Goal: Task Accomplishment & Management: Manage account settings

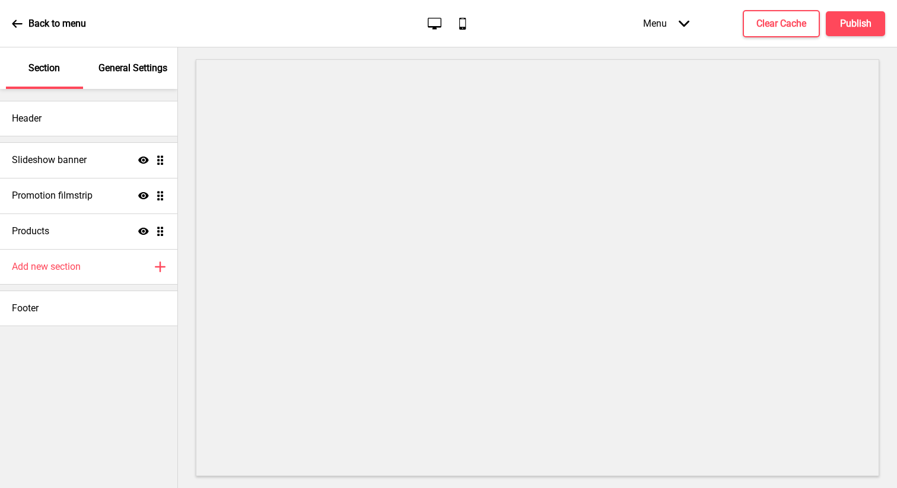
click at [107, 79] on div "General Settings" at bounding box center [133, 68] width 77 height 42
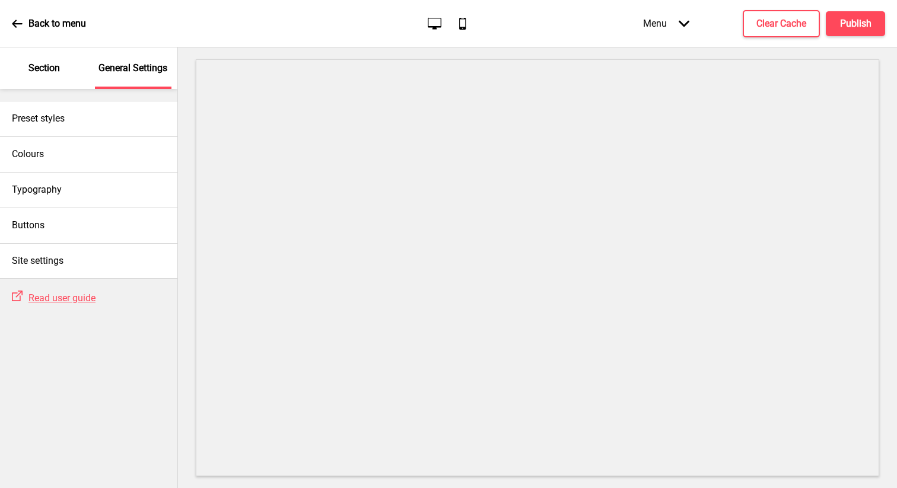
click at [49, 72] on p "Section" at bounding box center [43, 68] width 31 height 13
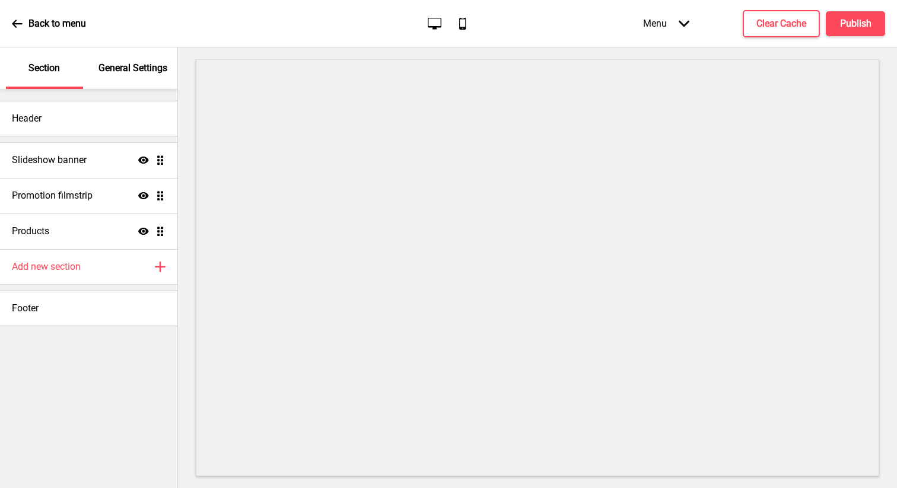
click at [100, 65] on p "General Settings" at bounding box center [132, 68] width 69 height 13
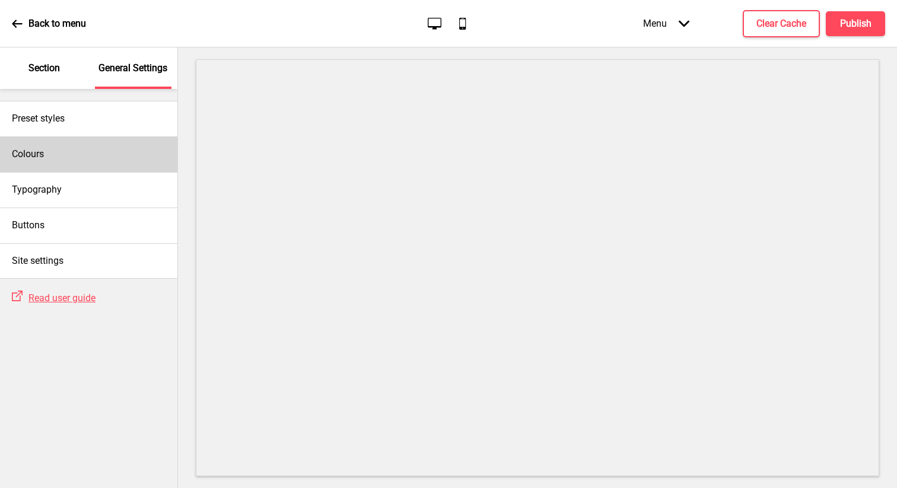
click at [88, 155] on div "Colours" at bounding box center [88, 154] width 177 height 36
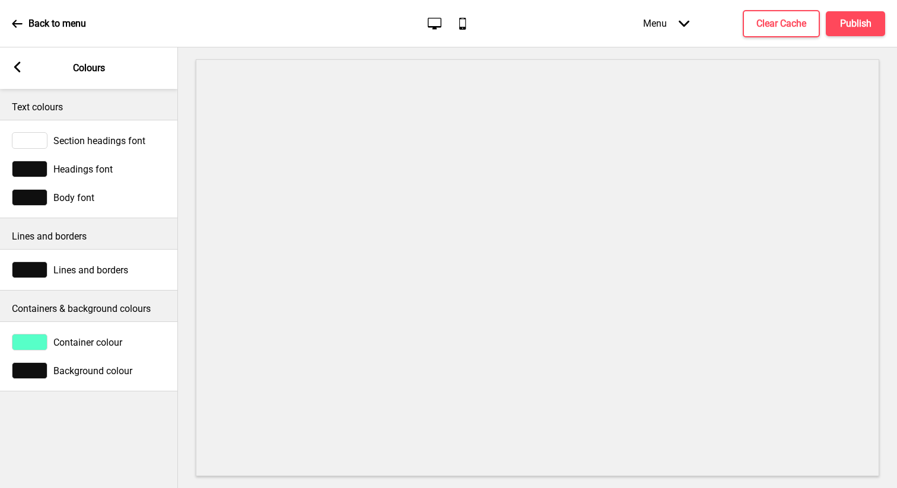
click at [36, 173] on div at bounding box center [30, 169] width 36 height 17
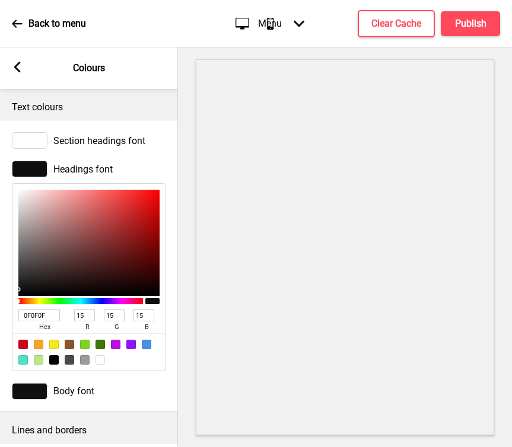
click at [114, 133] on div "Section headings font" at bounding box center [89, 140] width 154 height 17
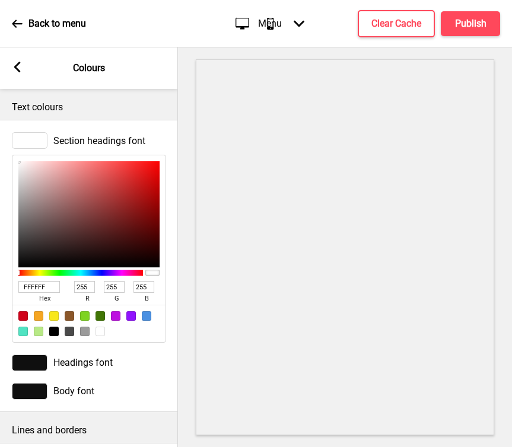
click at [112, 136] on span "Section headings font" at bounding box center [99, 140] width 92 height 11
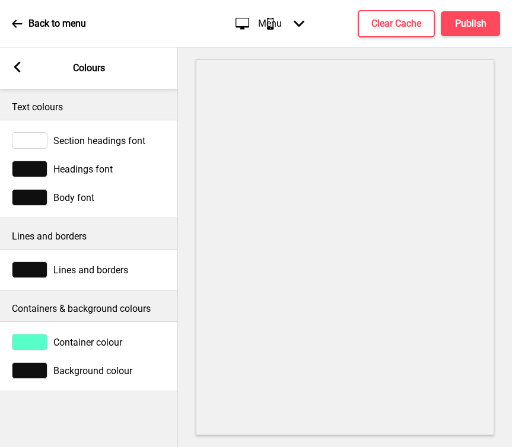
click at [92, 171] on span "Headings font" at bounding box center [82, 169] width 59 height 11
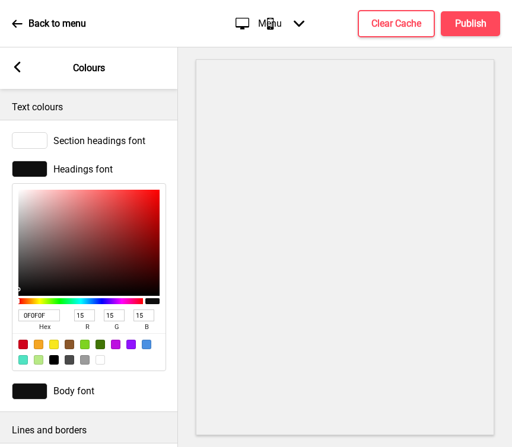
click at [54, 322] on span "hex" at bounding box center [44, 328] width 52 height 12
click at [53, 319] on input "0F0F0F" at bounding box center [39, 316] width 42 height 12
type input "8a1"
type input "136"
type input "170"
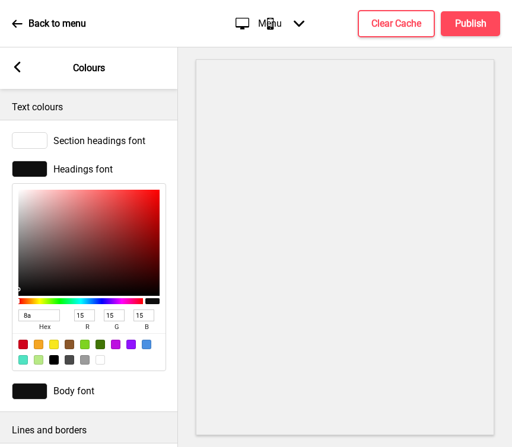
type input "17"
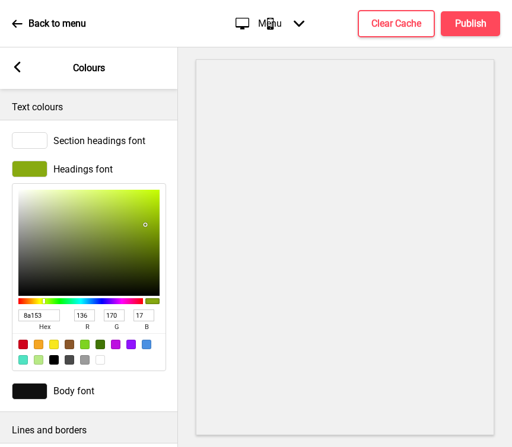
type input "8a153c"
type input "138"
type input "21"
type input "60"
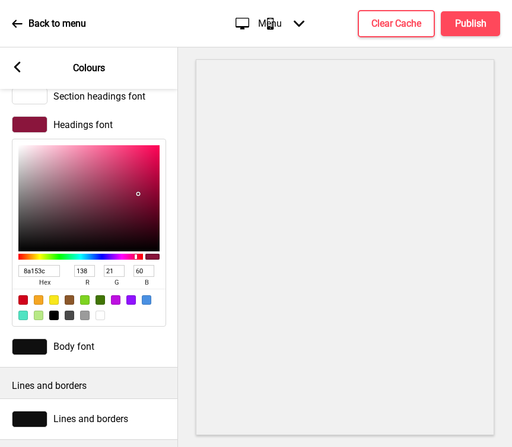
scroll to position [47, 0]
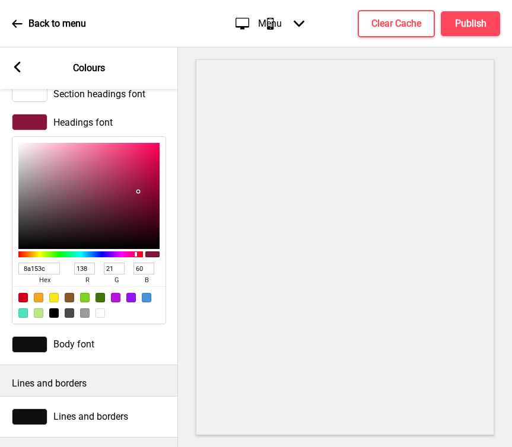
type input "8A153C"
click at [44, 345] on div at bounding box center [30, 344] width 36 height 17
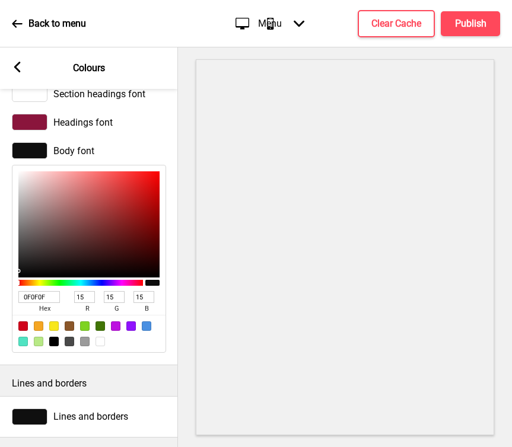
click at [52, 341] on div at bounding box center [53, 341] width 9 height 9
type input "000000"
type input "0"
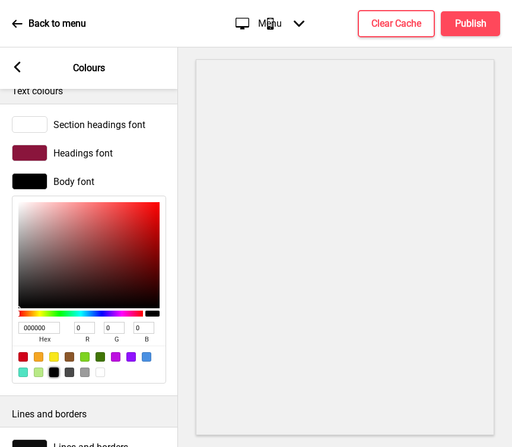
scroll to position [0, 0]
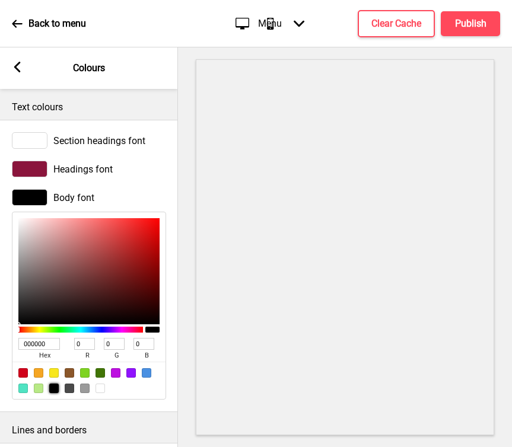
click at [30, 166] on div at bounding box center [30, 169] width 36 height 17
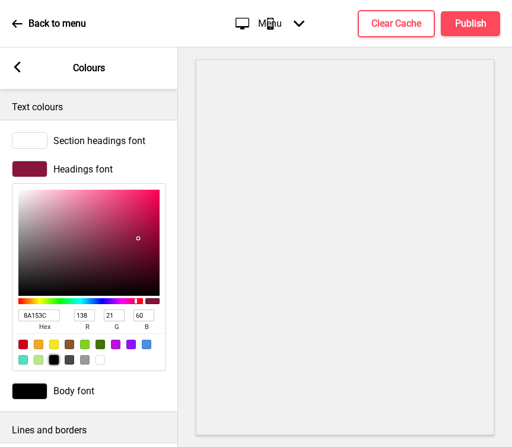
click at [56, 361] on div at bounding box center [53, 359] width 9 height 9
type input "000000"
type input "0"
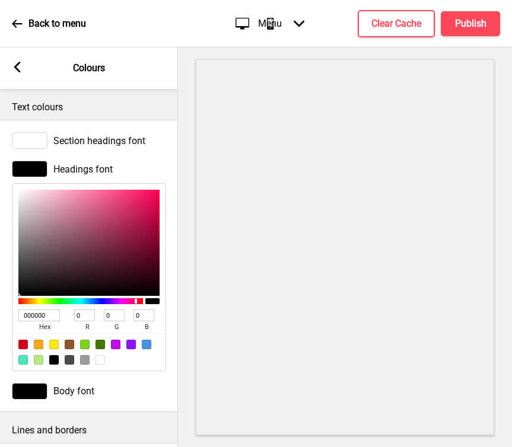
click at [34, 385] on div at bounding box center [30, 391] width 36 height 17
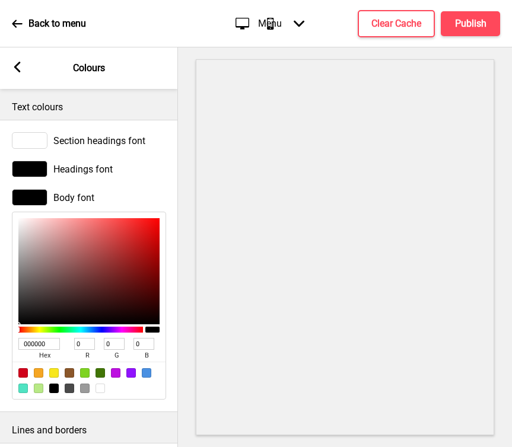
click at [50, 346] on input "000000" at bounding box center [39, 344] width 42 height 12
type input "8a1"
type input "136"
type input "170"
type input "17"
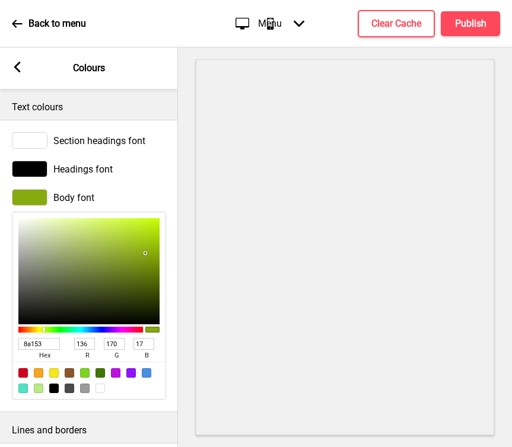
type input "8a153c"
type input "138"
type input "21"
type input "60"
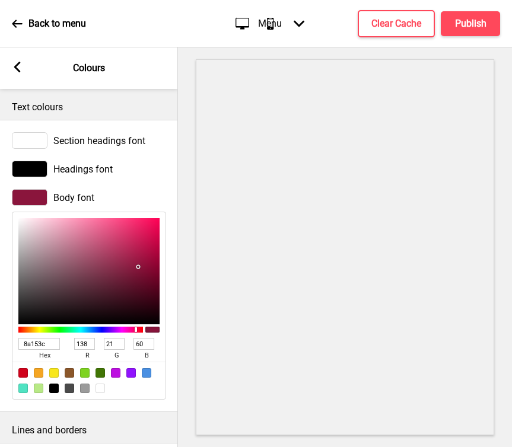
type input "8A153C"
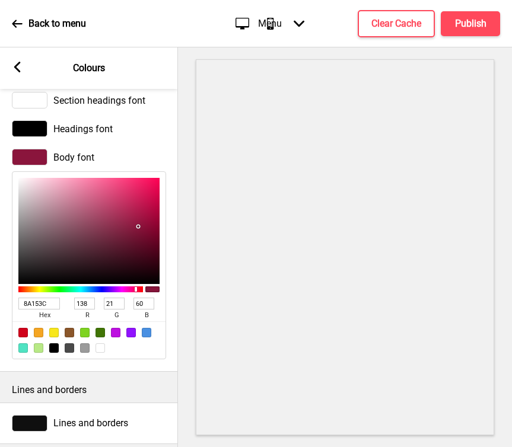
scroll to position [42, 0]
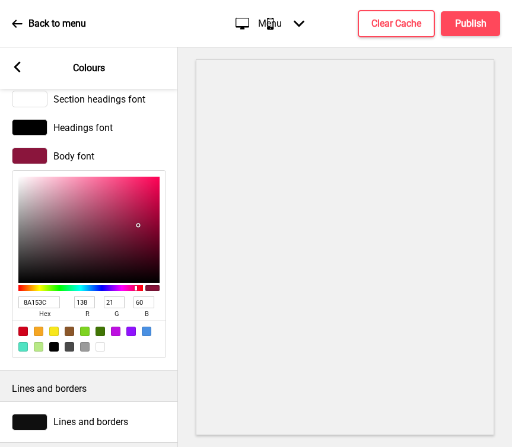
click at [124, 163] on div "Body font" at bounding box center [89, 156] width 154 height 17
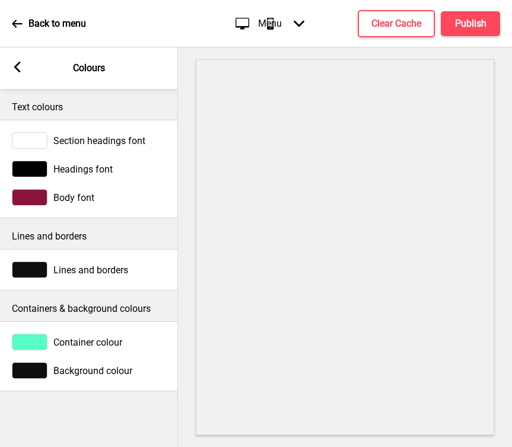
scroll to position [0, 0]
click at [30, 199] on div at bounding box center [30, 197] width 36 height 17
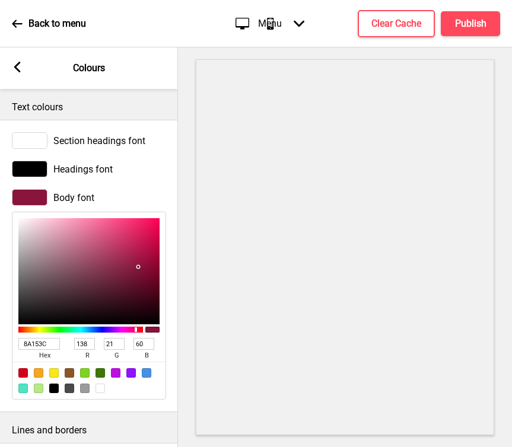
drag, startPoint x: 49, startPoint y: 343, endPoint x: -2, endPoint y: 343, distance: 51.0
click at [0, 343] on html "Back to menu Desktop Mobile Menu Arrow down Product Page Store Information Chec…" at bounding box center [256, 223] width 512 height 447
click at [53, 384] on div at bounding box center [53, 388] width 9 height 9
type input "000000"
type input "0"
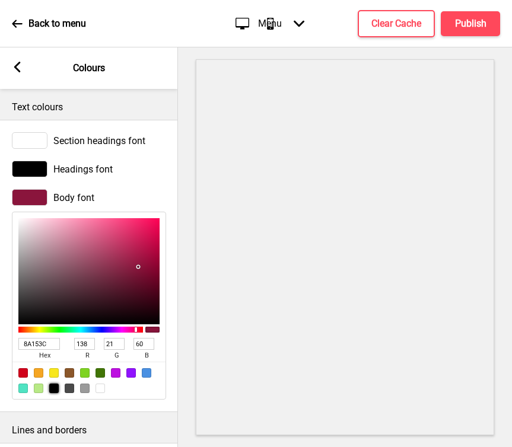
type input "0"
click at [133, 208] on div "000000 hex 0 r 0 g 0 b 100 a" at bounding box center [89, 303] width 154 height 194
click at [152, 164] on div "Headings font" at bounding box center [89, 169] width 154 height 17
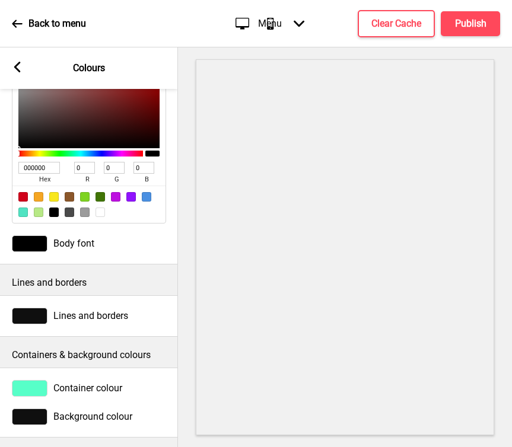
scroll to position [149, 0]
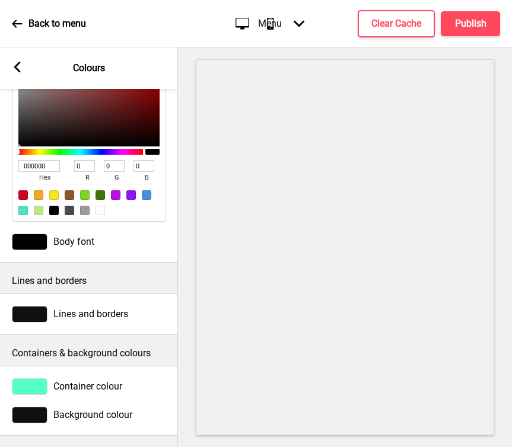
click at [36, 382] on div at bounding box center [30, 386] width 36 height 17
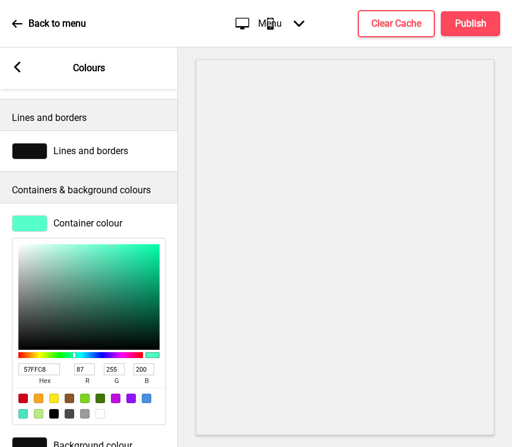
scroll to position [343, 0]
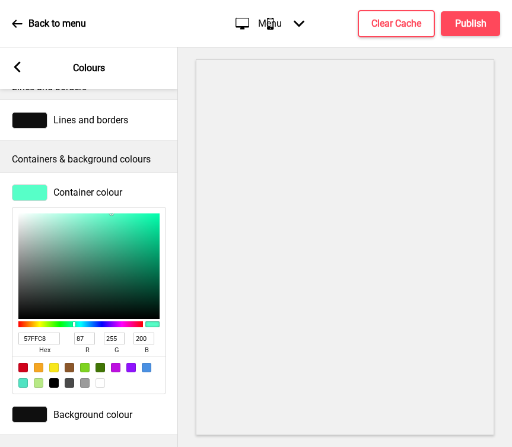
drag, startPoint x: 52, startPoint y: 339, endPoint x: -2, endPoint y: 334, distance: 54.8
click at [0, 334] on html "Back to menu Desktop Mobile Menu Arrow down Product Page Store Information Chec…" at bounding box center [256, 223] width 512 height 447
type input "8a1"
type input "136"
type input "170"
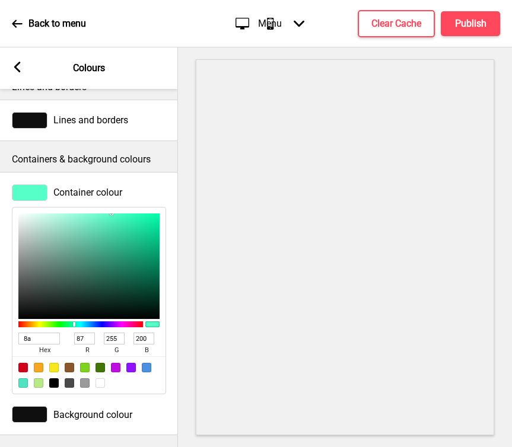
type input "17"
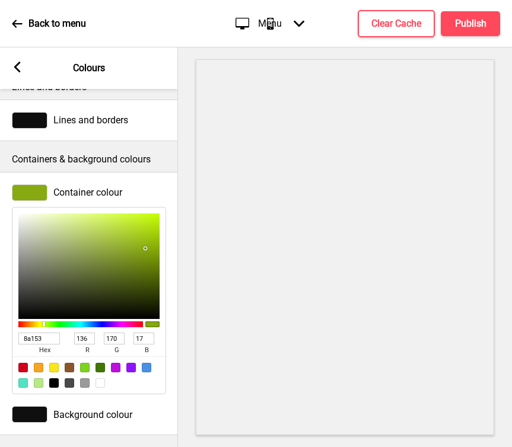
type input "8a153c"
type input "138"
type input "21"
type input "60"
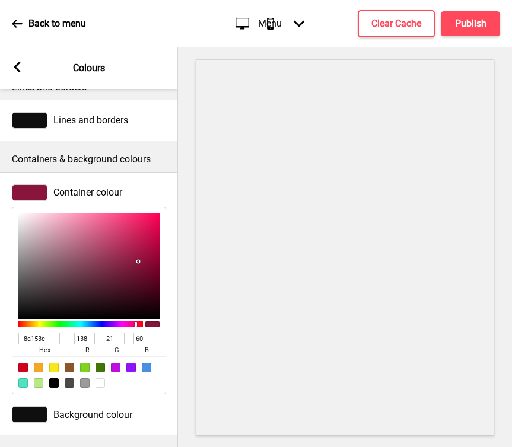
type input "8A153C"
click at [159, 174] on div "Container colour 8A153C hex 138 r 21 g 60 b 100 a Background colour" at bounding box center [89, 304] width 178 height 264
click at [44, 408] on div at bounding box center [30, 414] width 36 height 17
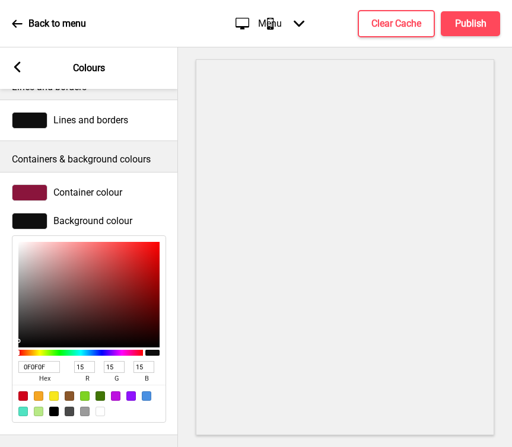
click at [100, 413] on div at bounding box center [100, 411] width 9 height 9
type input "FFFFFF"
type input "255"
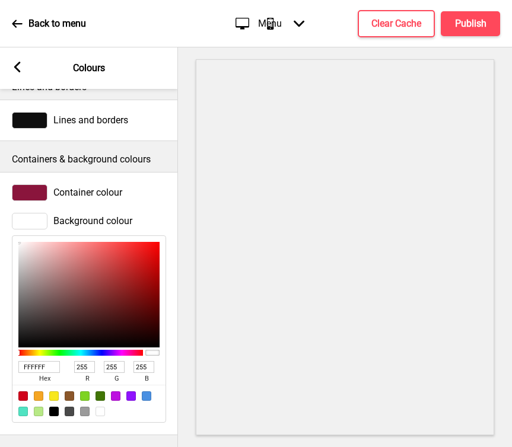
click at [37, 193] on div at bounding box center [30, 192] width 36 height 17
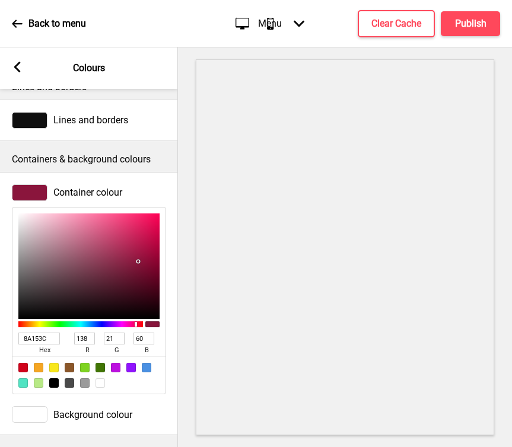
click at [85, 386] on div at bounding box center [84, 382] width 9 height 9
type input "9B9B9B"
type input "155"
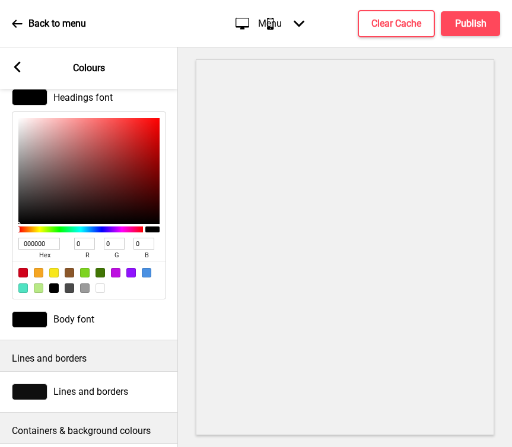
scroll to position [10, 0]
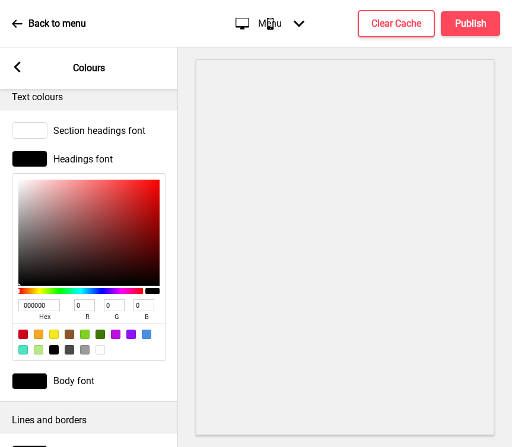
click at [38, 155] on div at bounding box center [30, 159] width 36 height 17
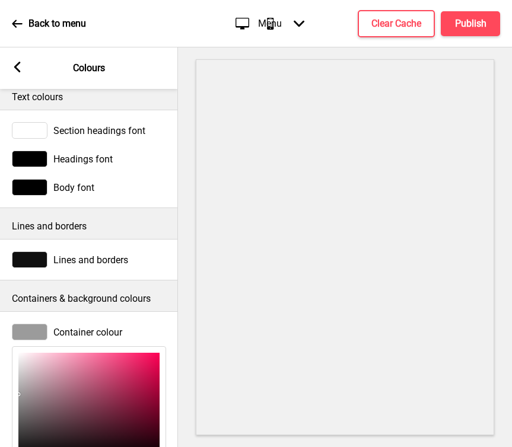
click at [35, 156] on div at bounding box center [30, 159] width 36 height 17
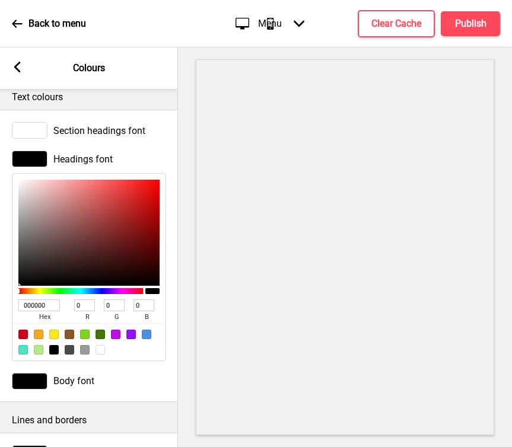
type input "C2B0B0"
type input "194"
type input "176"
type input "D1BFBF"
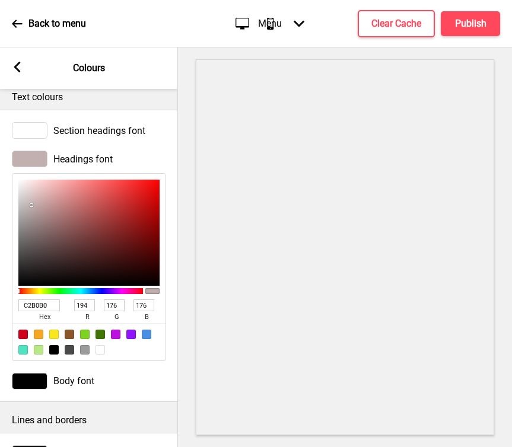
type input "209"
type input "191"
type input "E8DADA"
type input "232"
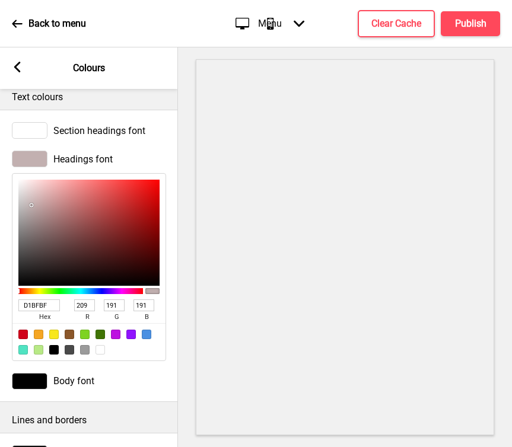
type input "218"
type input "FFFBFB"
type input "255"
type input "251"
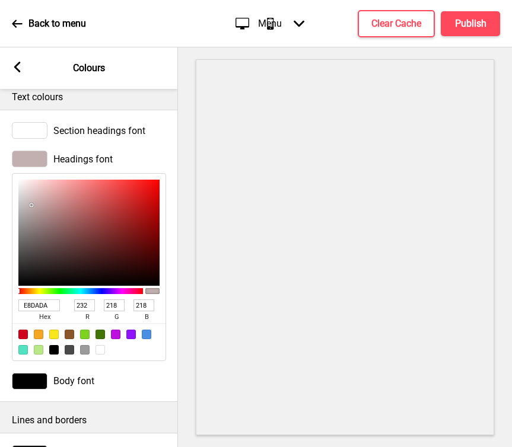
type input "251"
type input "FFFFFF"
type input "255"
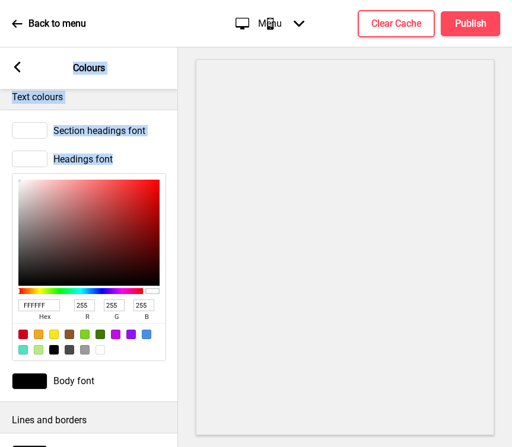
drag, startPoint x: 31, startPoint y: 205, endPoint x: -1, endPoint y: 149, distance: 65.1
click at [0, 149] on html "Back to menu Desktop Mobile Menu Arrow down Product Page Store Information Chec…" at bounding box center [256, 223] width 512 height 447
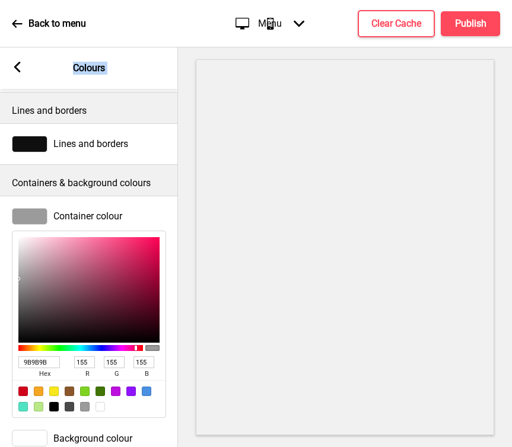
scroll to position [343, 0]
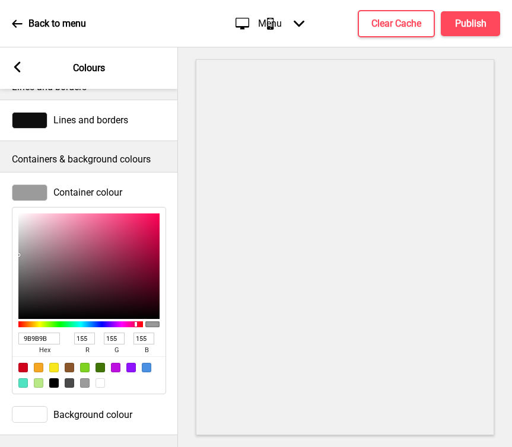
click at [54, 339] on input "9B9B9B" at bounding box center [39, 339] width 42 height 12
type input "8a1"
type input "136"
type input "170"
type input "17"
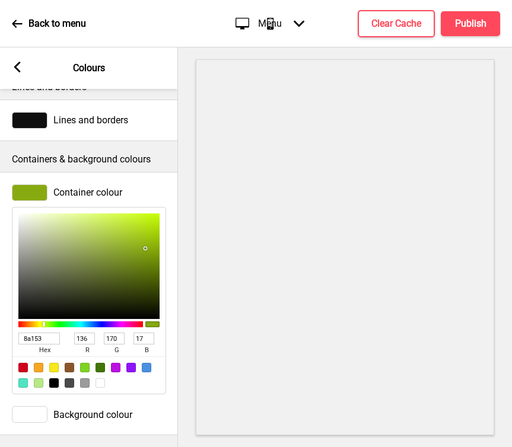
type input "8a153c"
type input "138"
type input "21"
type input "60"
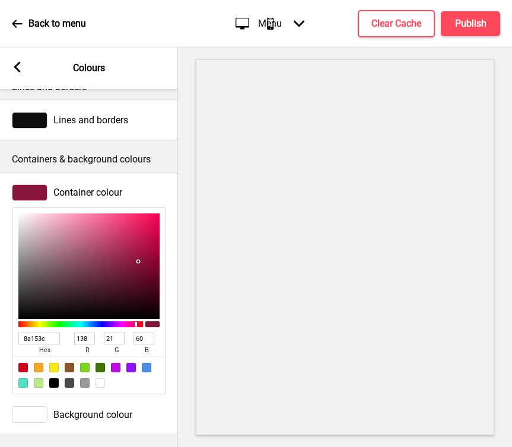
type input "8a1"
type input "136"
type input "170"
type input "17"
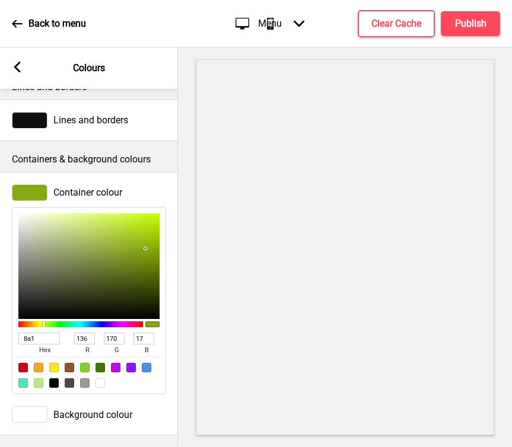
type input "9B9B9B"
type input "155"
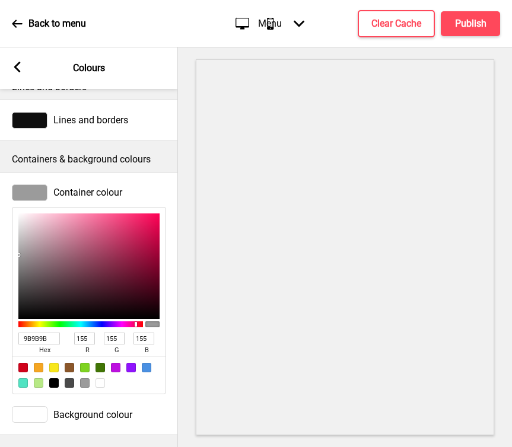
click at [50, 383] on div at bounding box center [53, 382] width 9 height 9
type input "000000"
type input "0"
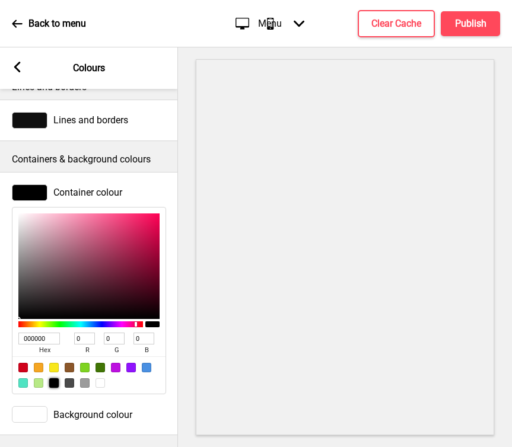
click at [52, 371] on div at bounding box center [53, 367] width 9 height 9
type input "F8E71C"
type input "248"
type input "231"
type input "28"
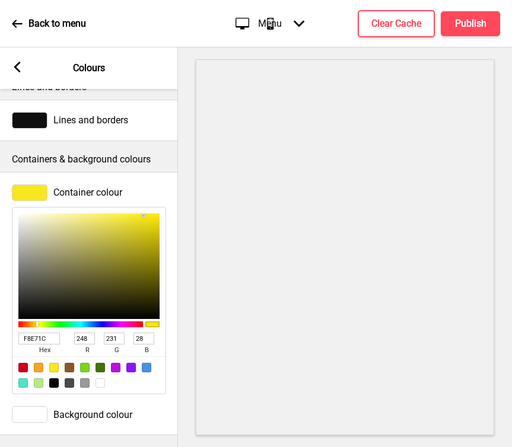
click at [78, 384] on div at bounding box center [88, 375] width 153 height 37
click at [80, 384] on div at bounding box center [84, 382] width 9 height 9
type input "9B9B9B"
type input "155"
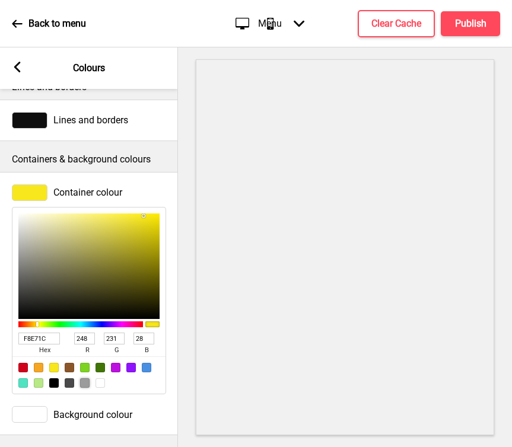
type input "155"
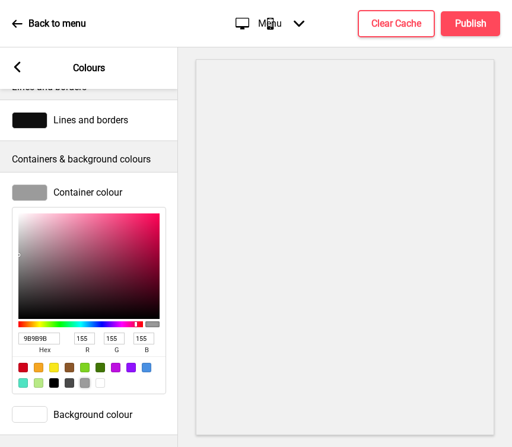
scroll to position [310, 0]
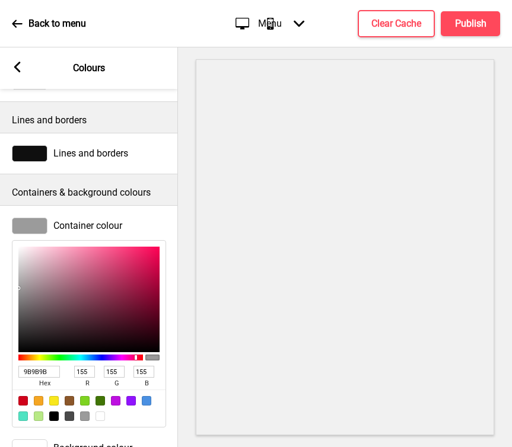
click at [49, 369] on input "9B9B9B" at bounding box center [39, 372] width 42 height 12
type input "8a1"
type input "136"
type input "170"
type input "17"
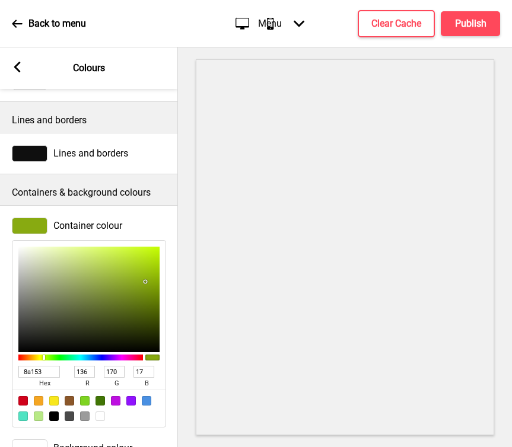
type input "8a153c"
type input "138"
type input "21"
type input "60"
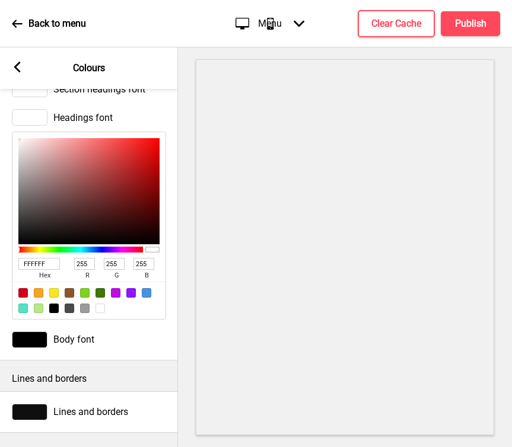
scroll to position [0, 0]
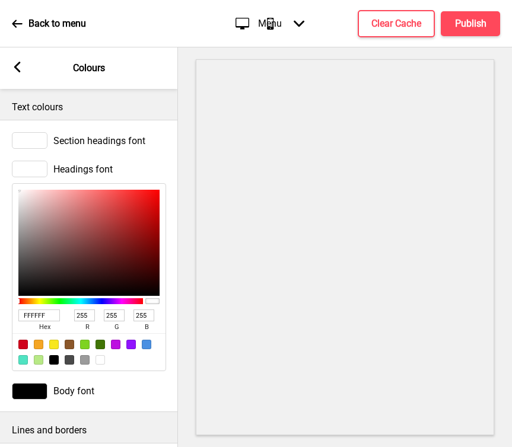
type input "8A153C"
click at [33, 381] on div "Body font" at bounding box center [89, 391] width 178 height 28
click at [33, 390] on div at bounding box center [30, 391] width 36 height 17
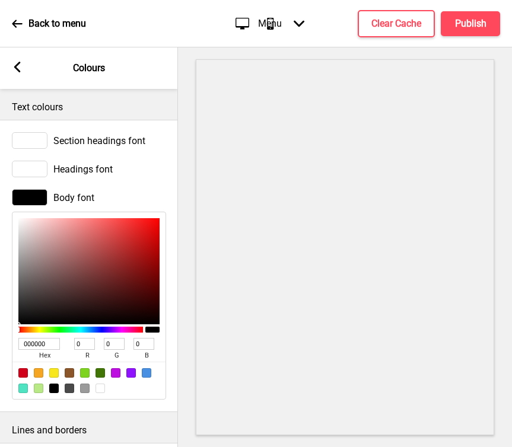
click at [100, 388] on div at bounding box center [100, 388] width 9 height 9
type input "FFFFFF"
type input "255"
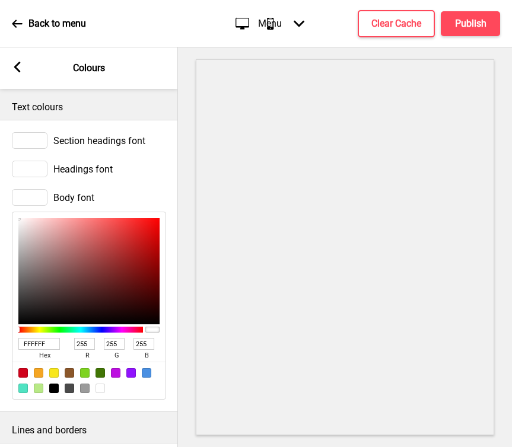
click at [152, 110] on p "Text colours" at bounding box center [89, 107] width 154 height 13
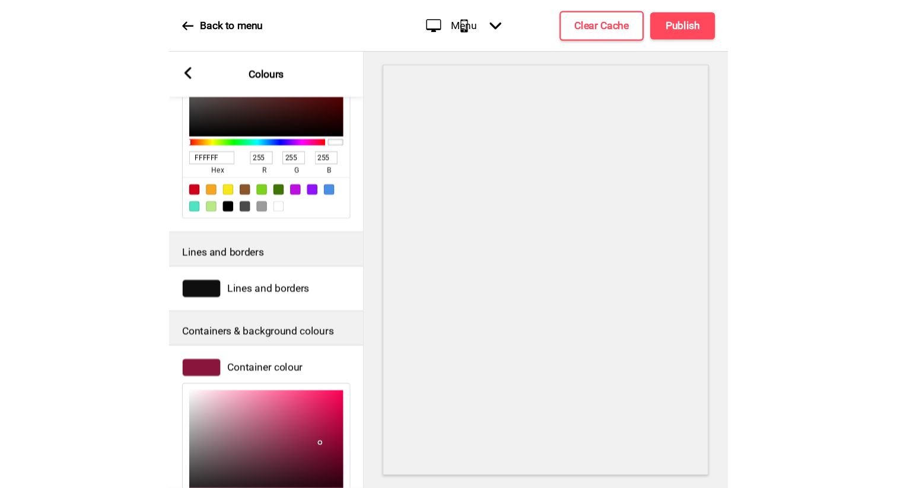
scroll to position [245, 0]
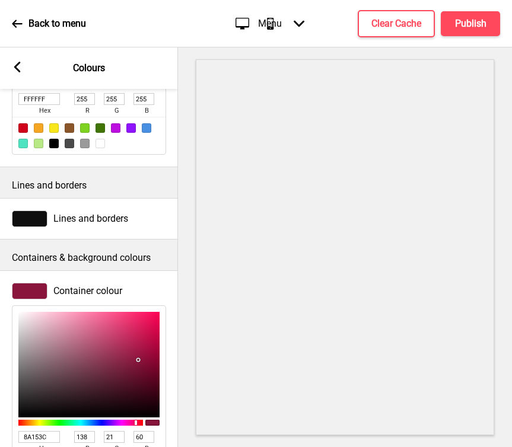
click at [32, 215] on div at bounding box center [30, 219] width 36 height 17
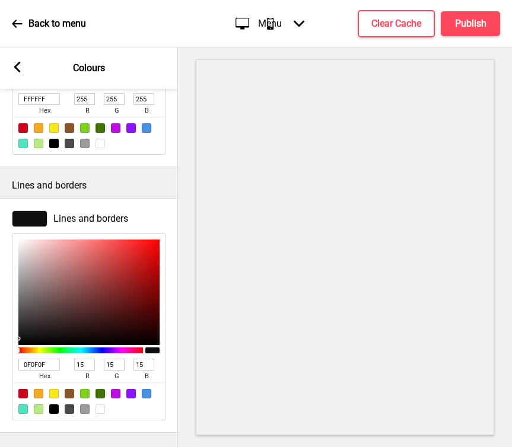
type input "A48181"
type input "164"
type input "129"
click at [49, 277] on div at bounding box center [88, 293] width 141 height 106
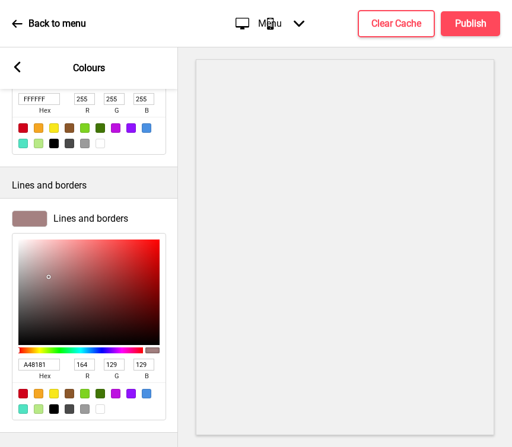
click at [170, 250] on div "Lines and borders A48181 hex 164 r 129 g 129 b 100 a" at bounding box center [89, 316] width 178 height 222
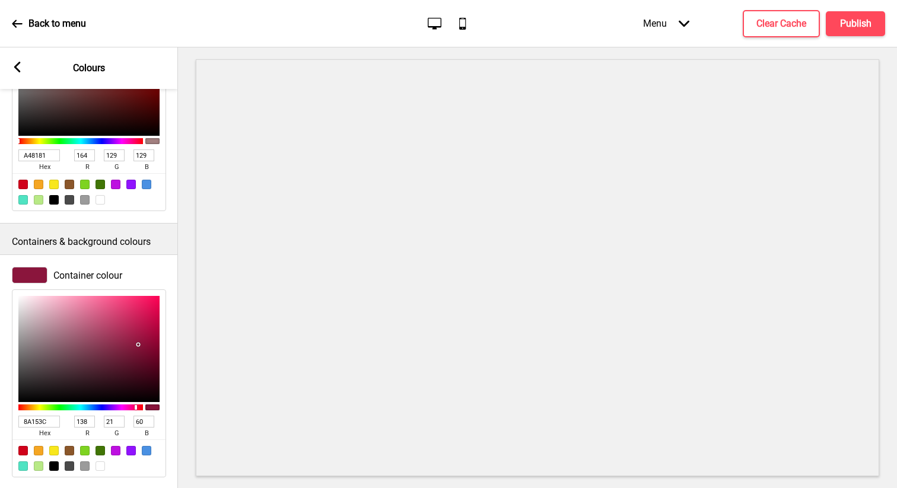
scroll to position [460, 0]
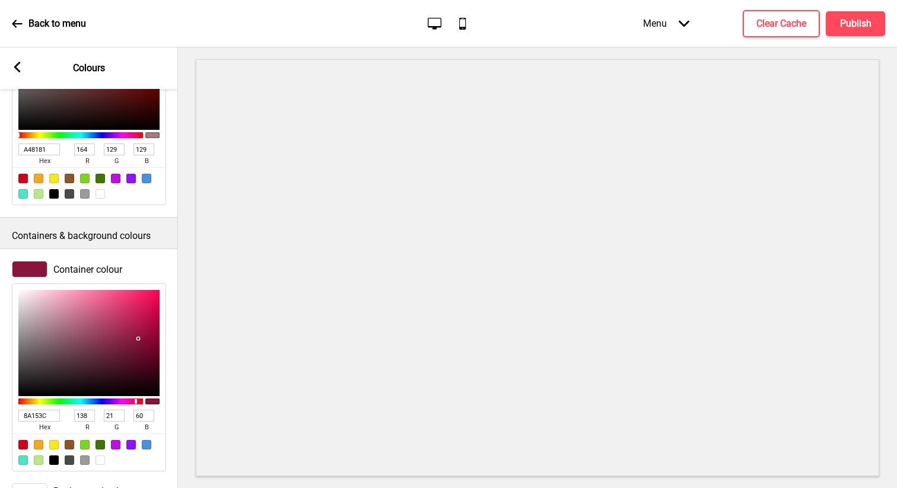
type input "98898E"
type input "152"
type input "137"
type input "142"
type input "9E8F94"
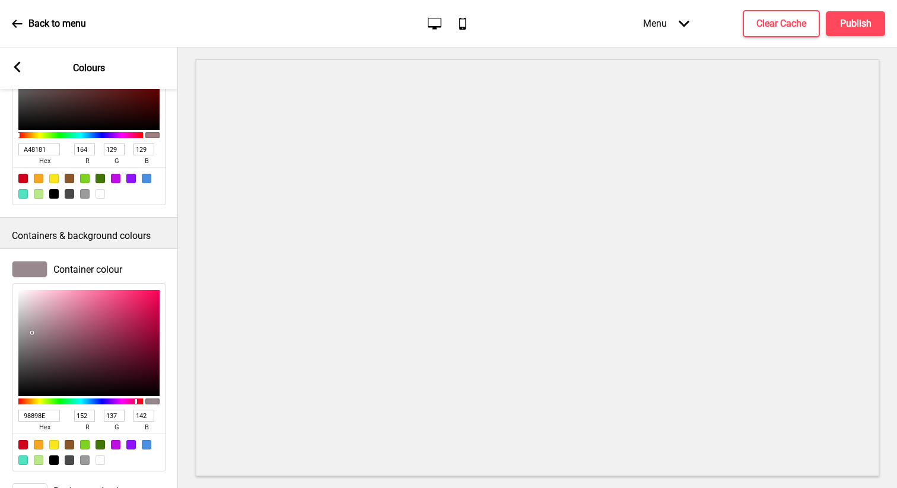
type input "158"
type input "143"
type input "148"
type input "B3A6AB"
type input "179"
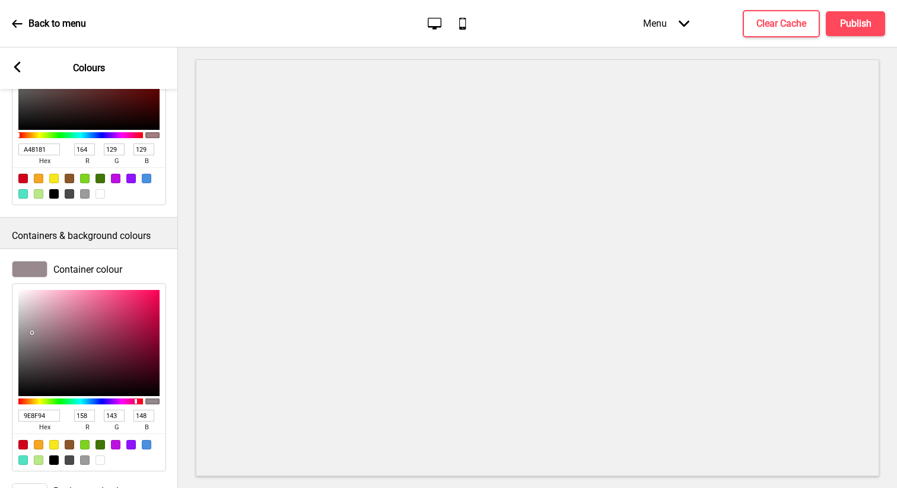
type input "166"
type input "171"
type input "BAAFB3"
type input "186"
type input "175"
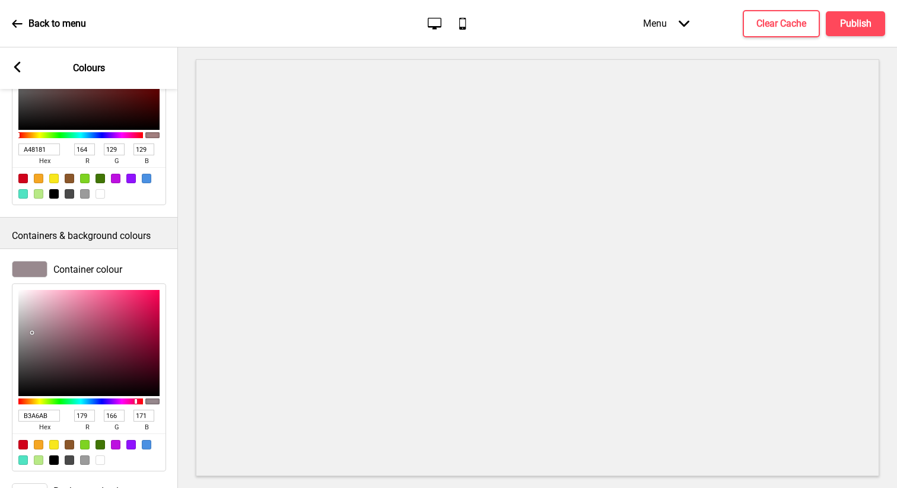
type input "179"
type input "BCB1B5"
type input "188"
type input "177"
type input "181"
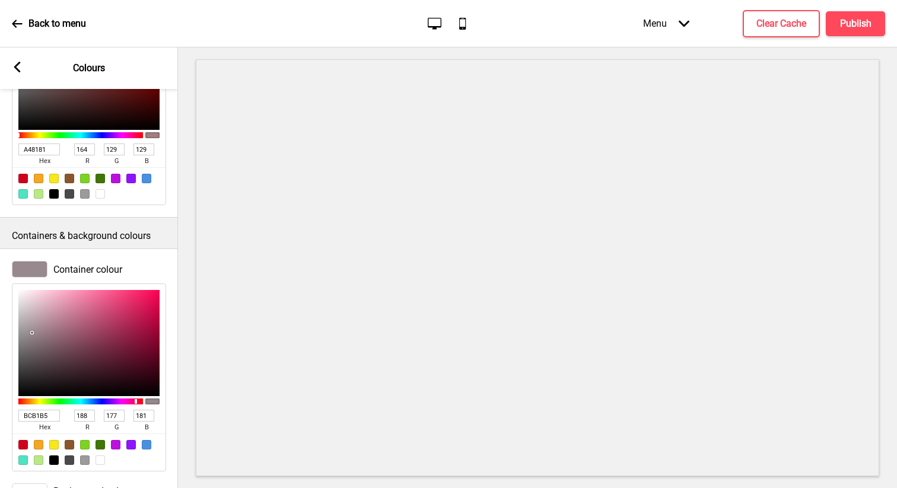
type input "BDB2B6"
type input "189"
type input "178"
type input "182"
type input "C9BDC1"
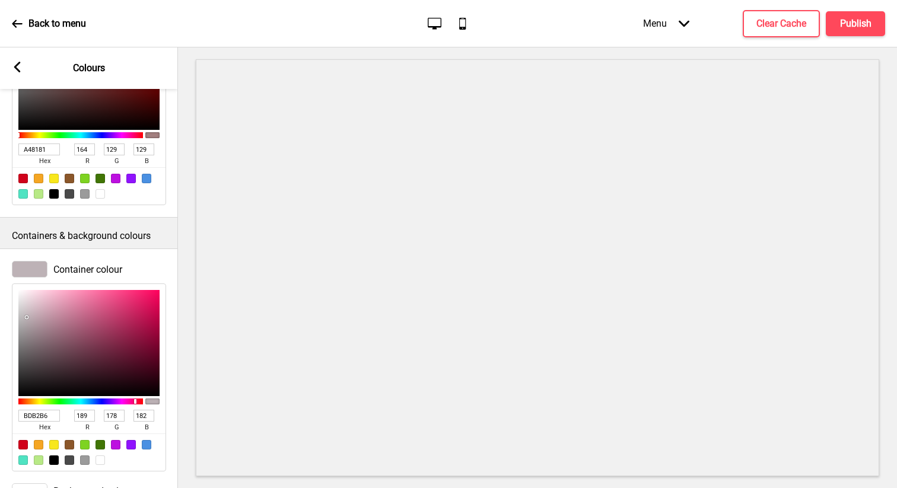
type input "201"
type input "189"
type input "193"
type input "CEC2C6"
type input "206"
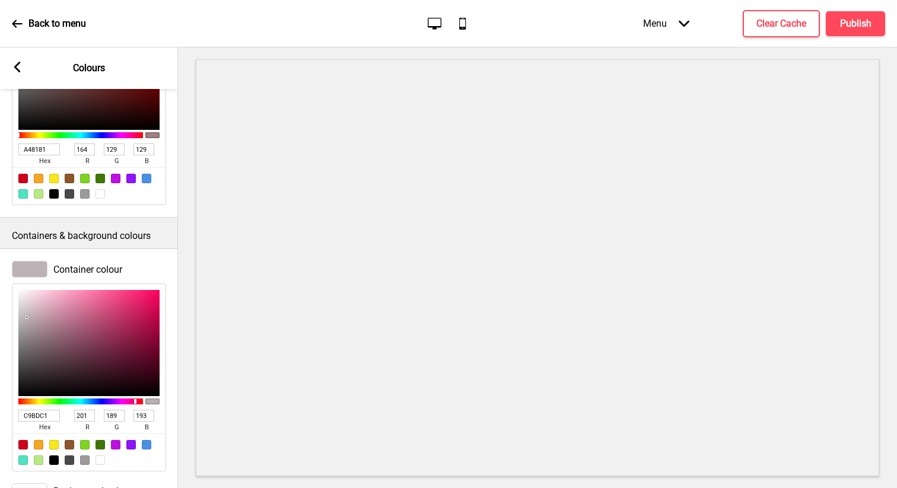
type input "194"
type input "198"
type input "D0C4C8"
type input "208"
type input "196"
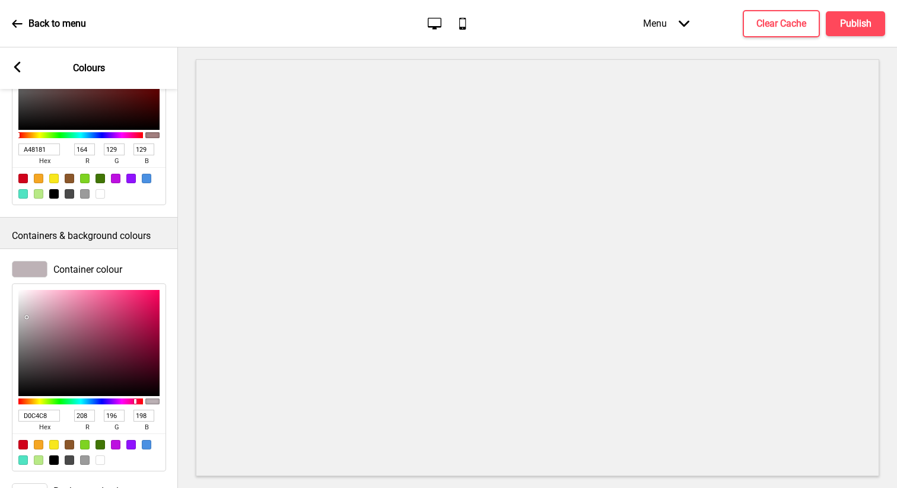
type input "200"
type input "D4C9CD"
type input "212"
type input "201"
type input "205"
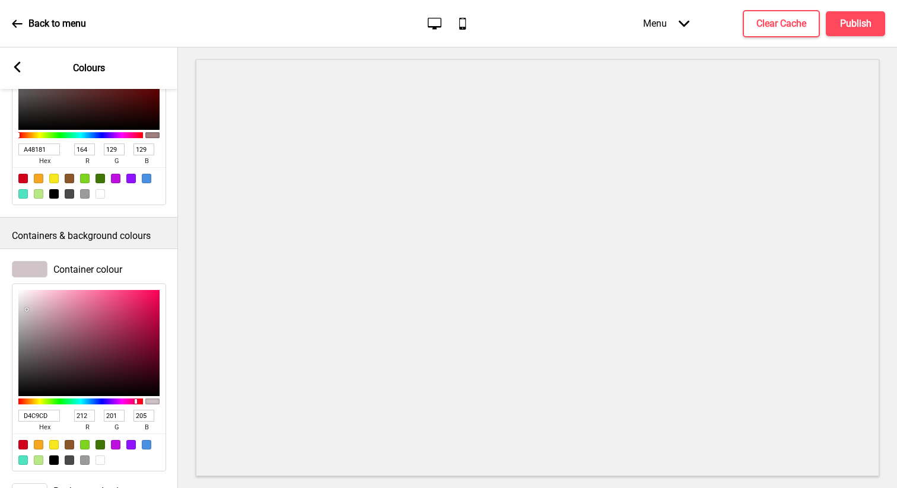
type input "D8D2D4"
type input "216"
type input "210"
type input "212"
type input "DAD9D9"
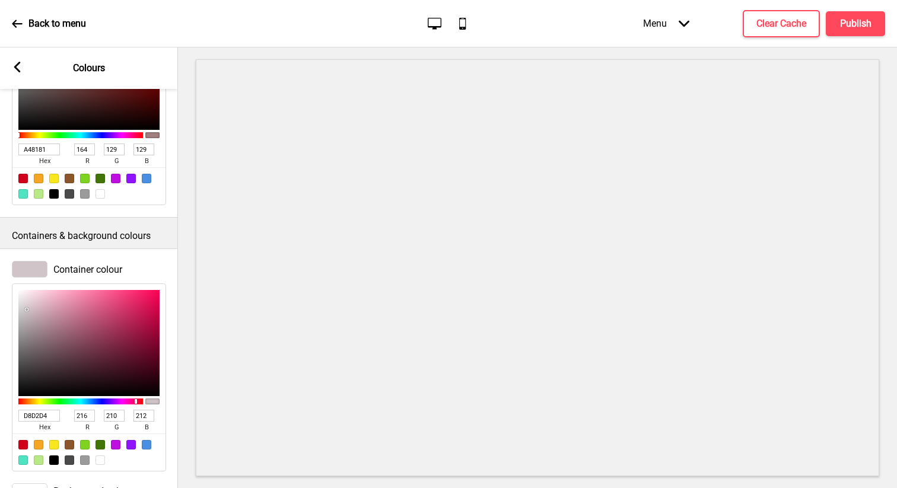
type input "218"
type input "217"
type input "DADADA"
type input "218"
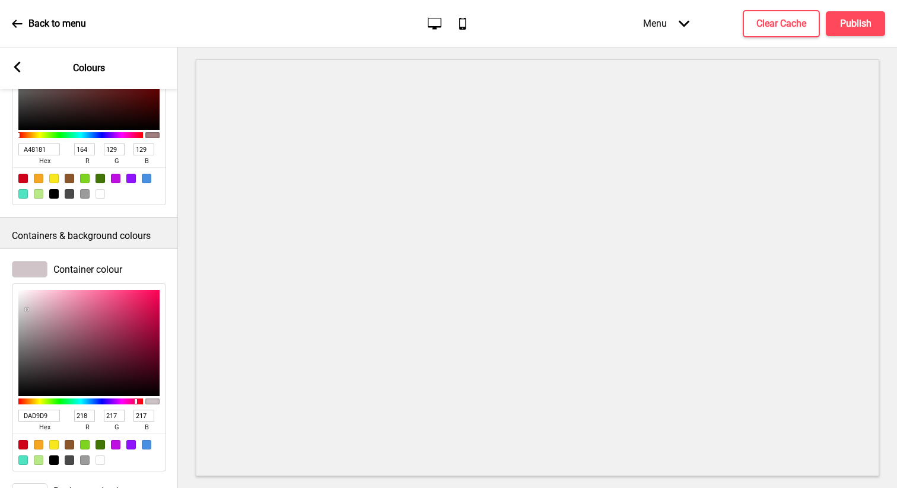
type input "218"
type input "D8D8D8"
type input "216"
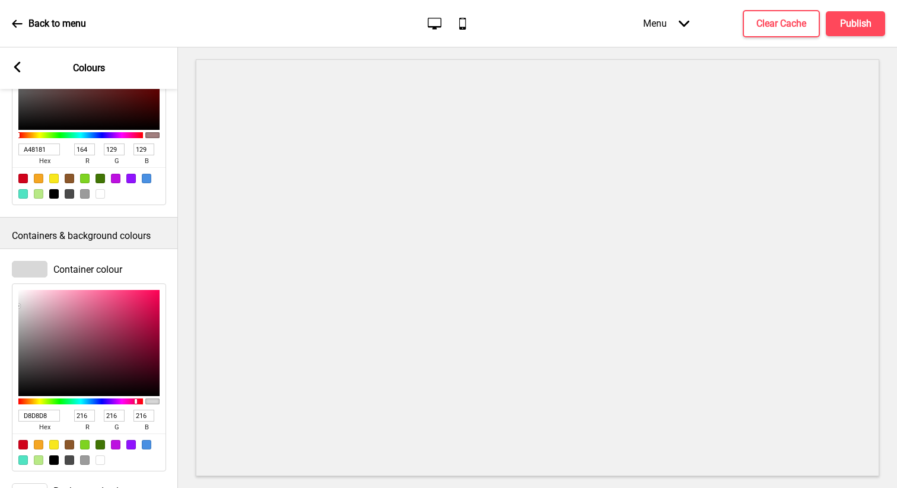
type input "D7D7D7"
type input "215"
type input "CDCACB"
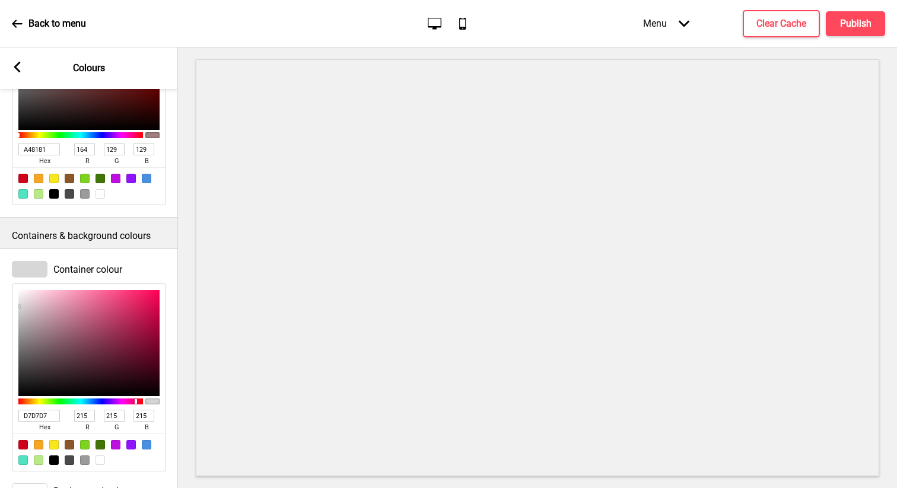
type input "205"
type input "202"
type input "203"
type input "BAB3B5"
type input "186"
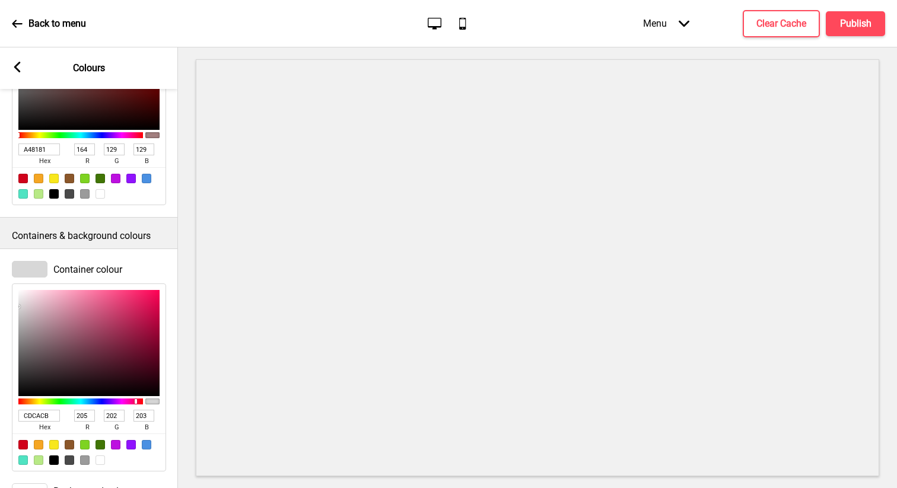
type input "179"
type input "181"
type input "B8AEB1"
type input "184"
type input "174"
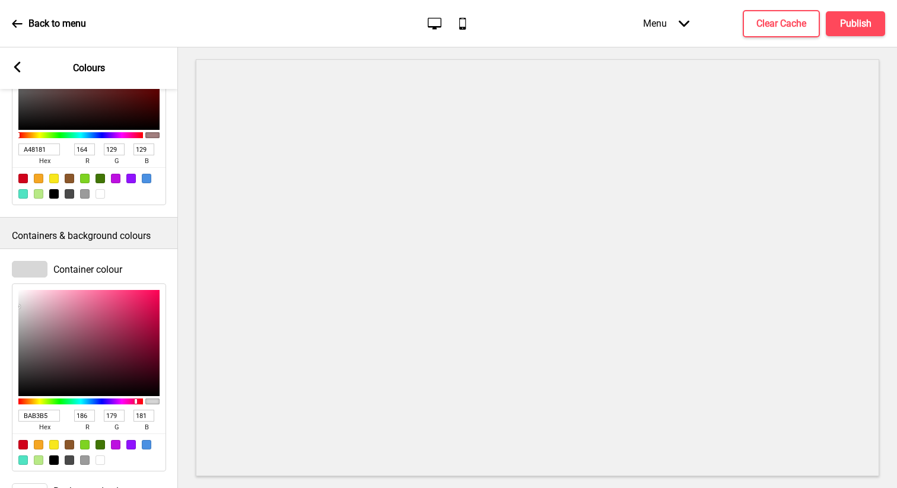
type input "177"
type input "B6ADB0"
type input "182"
type input "173"
type input "176"
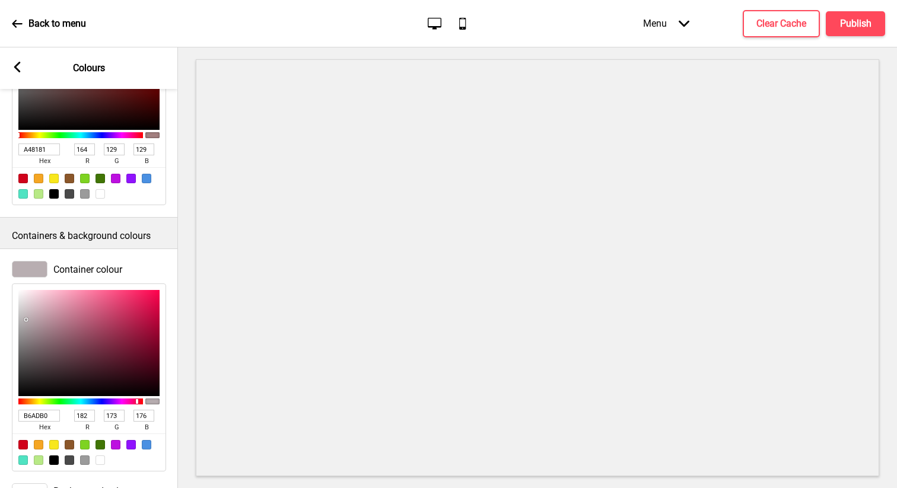
type input "B6ACAF"
type input "172"
type input "175"
type input "B5ABAE"
type input "181"
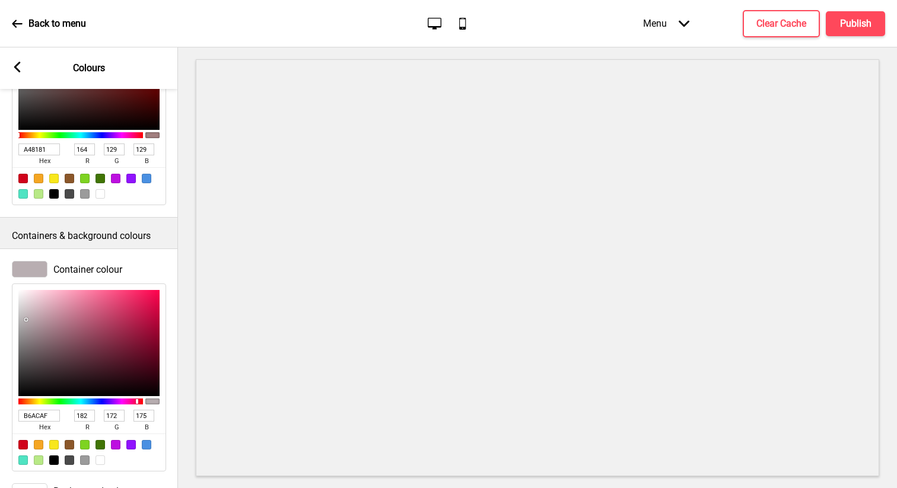
type input "171"
type input "174"
type input "B3A9AC"
type input "179"
type input "169"
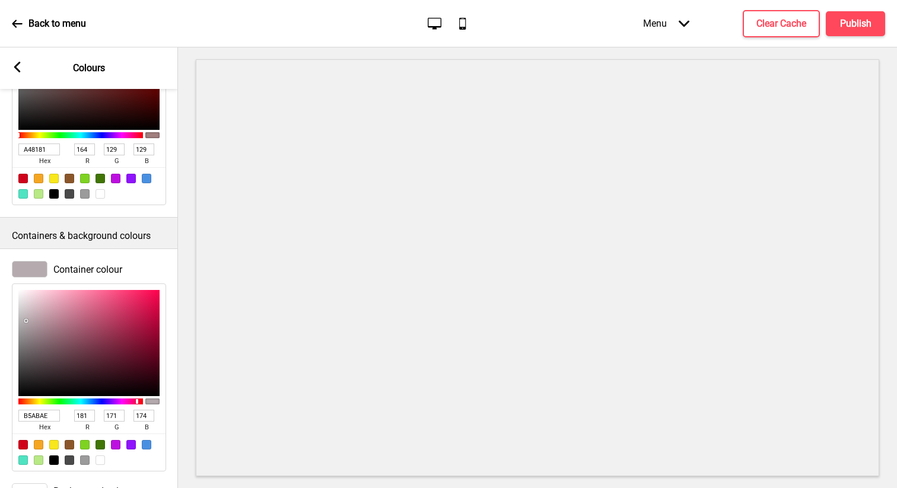
type input "172"
type input "ABA1A4"
type input "171"
type input "161"
drag, startPoint x: 32, startPoint y: 333, endPoint x: 21, endPoint y: 328, distance: 11.7
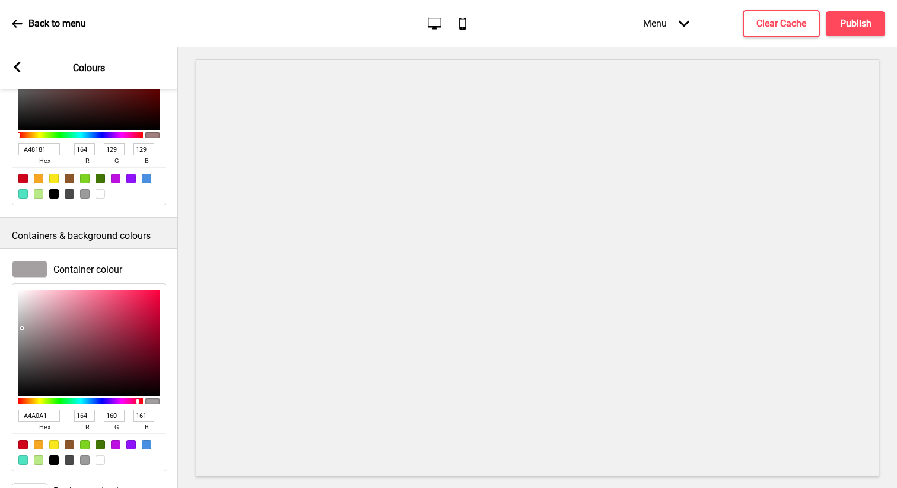
click at [21, 328] on div at bounding box center [88, 343] width 141 height 106
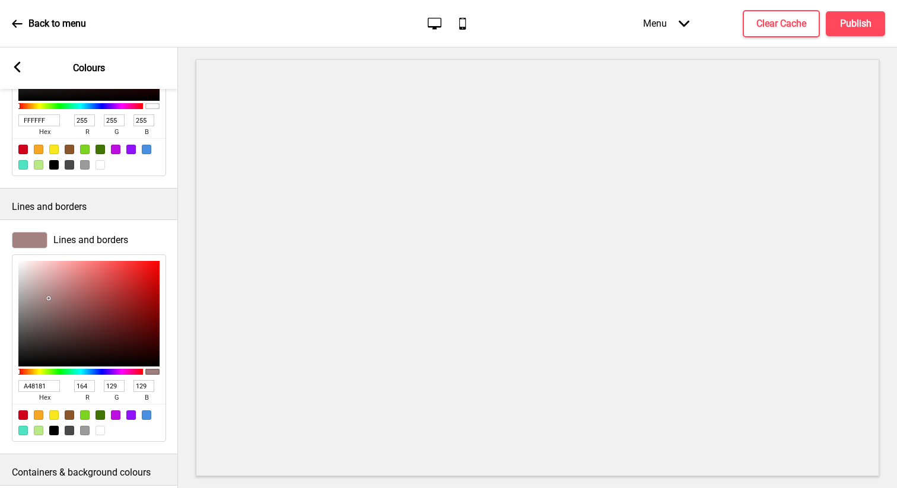
scroll to position [0, 0]
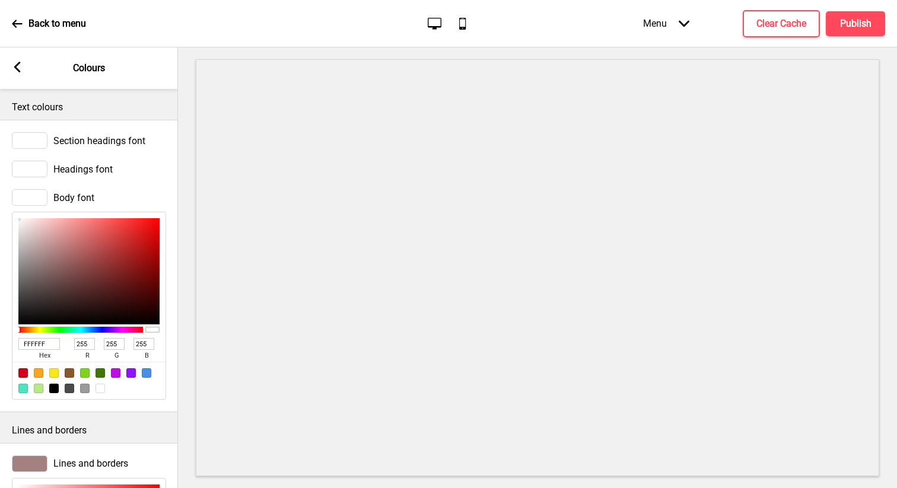
click at [29, 138] on div at bounding box center [30, 140] width 36 height 17
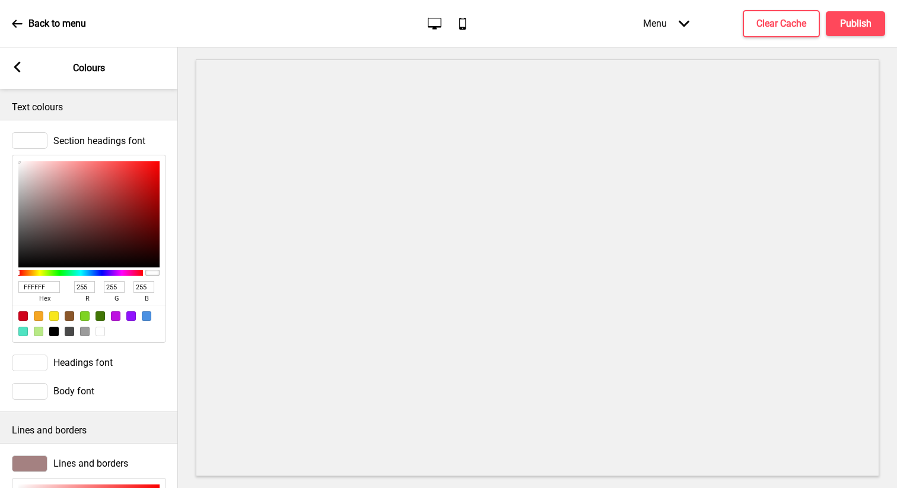
drag, startPoint x: 47, startPoint y: 291, endPoint x: 0, endPoint y: 291, distance: 46.9
click at [0, 291] on div "Section headings font FFFFFF hex 255 r 255 g 255 b 100 a" at bounding box center [89, 237] width 178 height 222
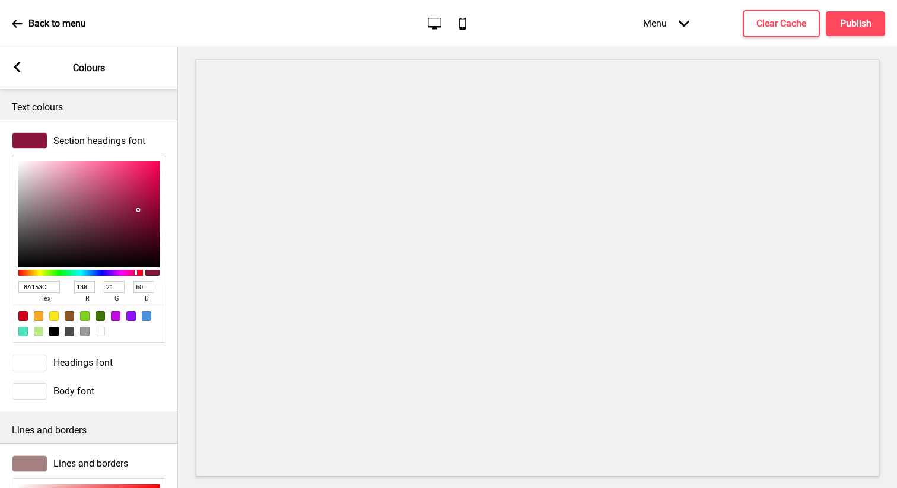
click at [34, 362] on div at bounding box center [30, 363] width 36 height 17
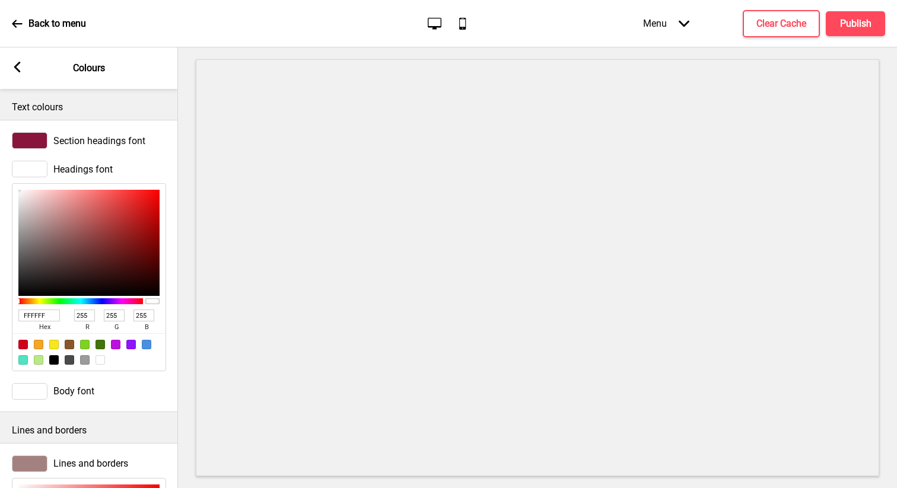
click at [45, 316] on input "FFFFFF" at bounding box center [39, 316] width 42 height 12
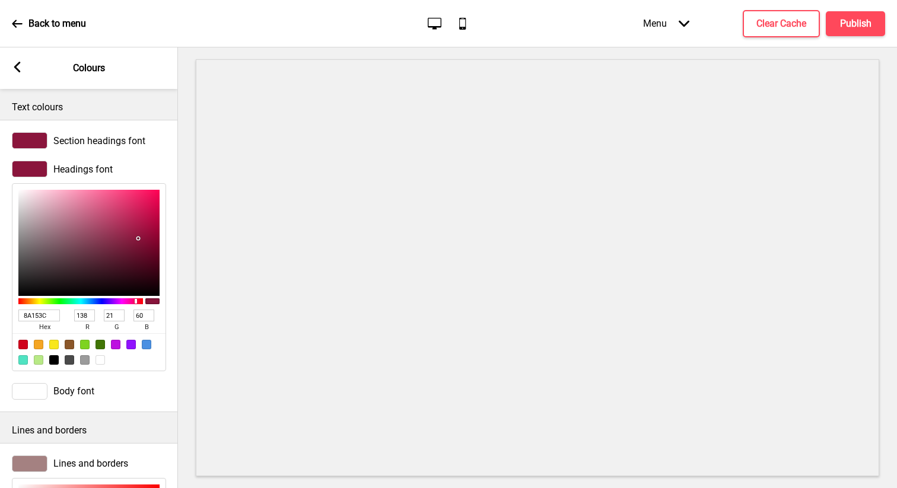
click at [53, 362] on div at bounding box center [53, 359] width 9 height 9
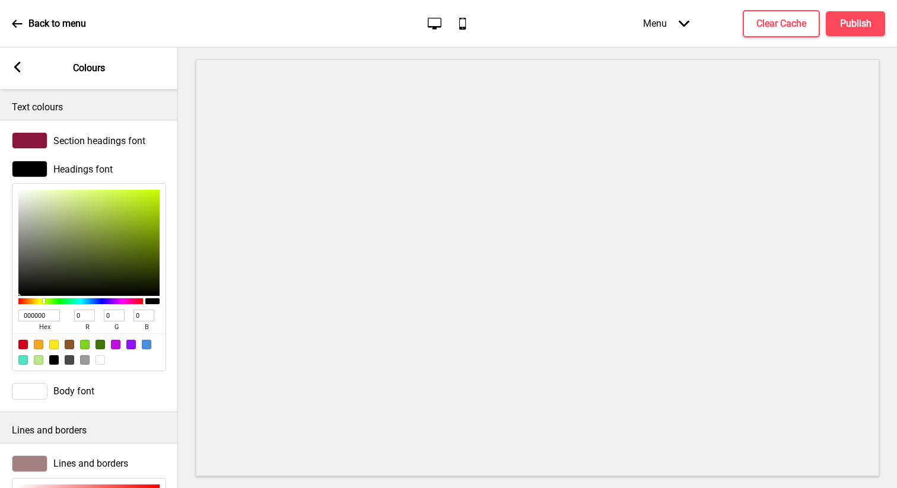
click at [23, 64] on div "Arrow left Colours" at bounding box center [89, 68] width 178 height 42
click at [14, 65] on rect at bounding box center [17, 67] width 11 height 11
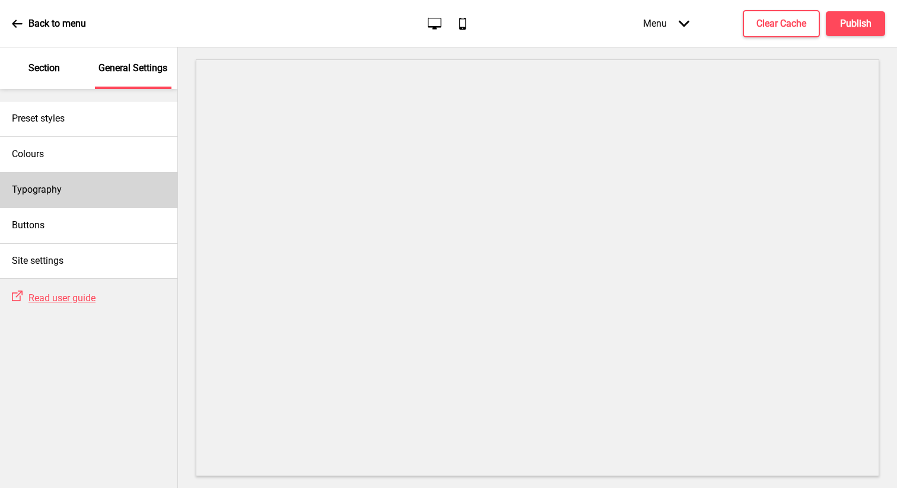
click at [58, 192] on h4 "Typography" at bounding box center [37, 189] width 50 height 13
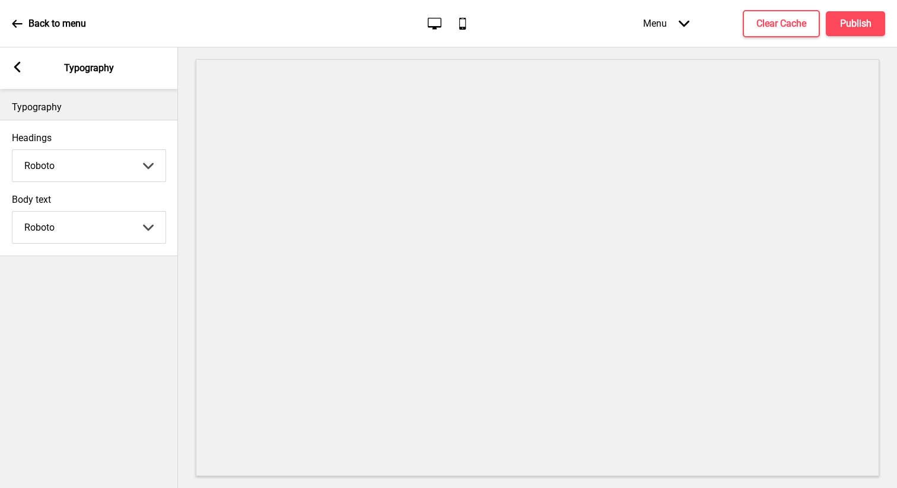
click at [135, 159] on select "Abhaya Libre Abril Fatface Adobe Garamond Pro Arimo Arsenal Arvo Berkshire Swas…" at bounding box center [88, 165] width 153 height 31
click at [142, 219] on select "Abhaya Libre Abril Fatface Adobe Garamond Pro Arimo Arsenal Arvo Berkshire Swas…" at bounding box center [88, 227] width 153 height 31
click at [15, 58] on div "Arrow left Typography" at bounding box center [89, 68] width 178 height 42
click at [17, 66] on rect at bounding box center [17, 67] width 11 height 11
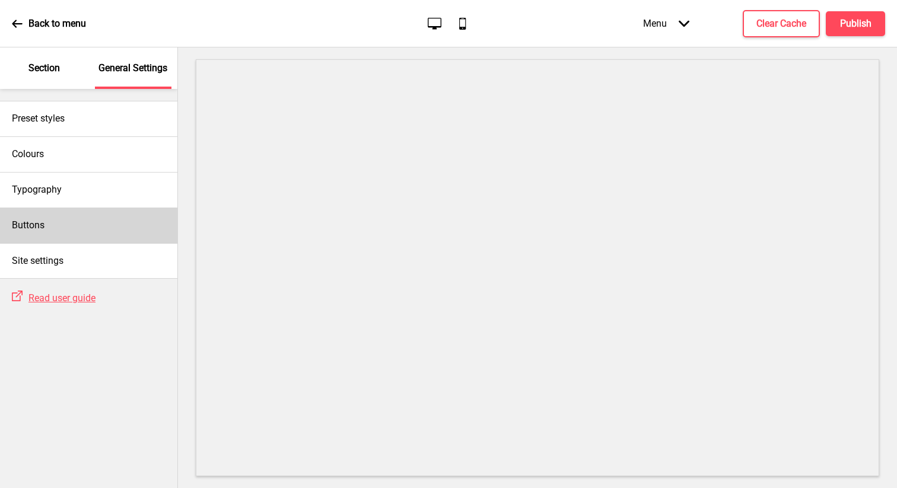
click at [36, 224] on h4 "Buttons" at bounding box center [28, 225] width 33 height 13
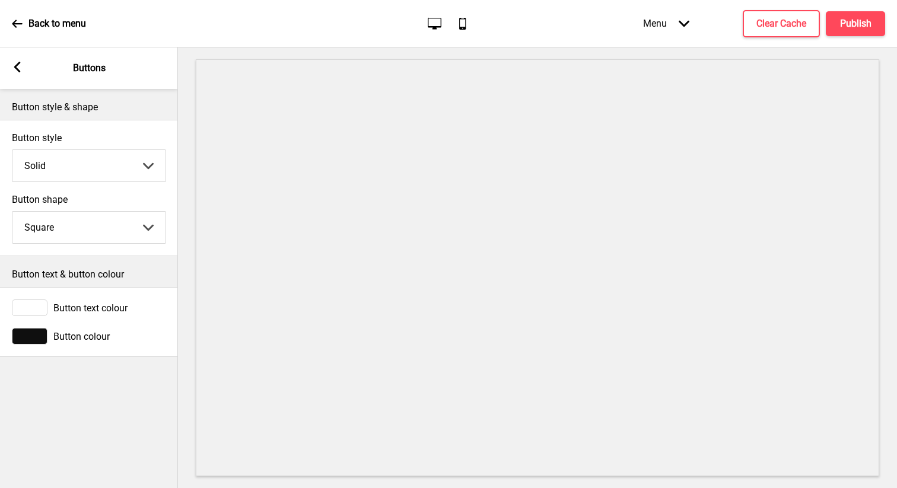
click at [102, 160] on select "Solid Outline Raised" at bounding box center [88, 165] width 153 height 31
click at [12, 150] on select "Solid Outline Raised" at bounding box center [88, 165] width 153 height 31
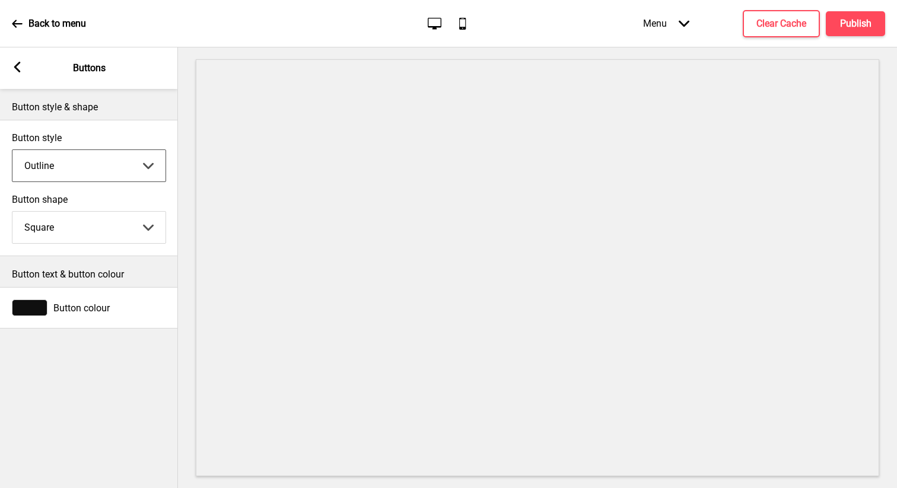
click at [87, 172] on select "Solid Outline Raised" at bounding box center [88, 165] width 153 height 31
click at [12, 150] on select "Solid Outline Raised" at bounding box center [88, 165] width 153 height 31
click at [81, 166] on select "Solid Outline Raised" at bounding box center [88, 165] width 153 height 31
click at [12, 150] on select "Solid Outline Raised" at bounding box center [88, 165] width 153 height 31
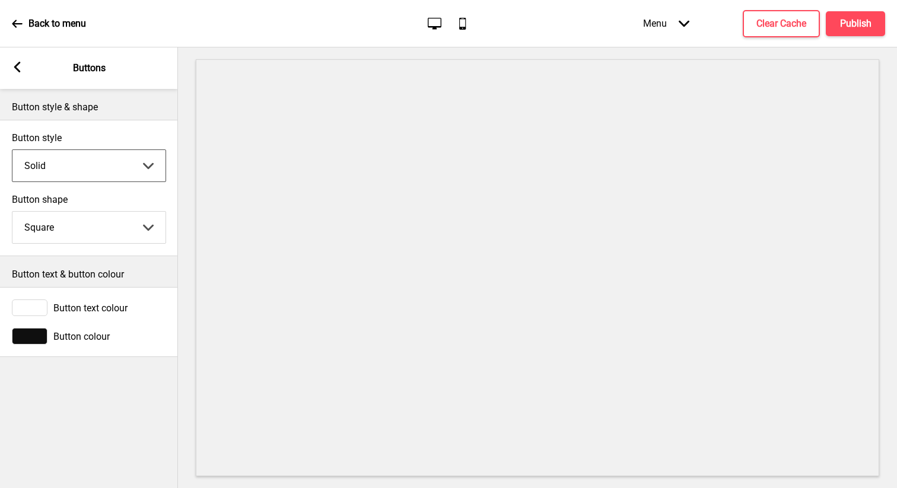
click at [90, 226] on select "Round Square Pill" at bounding box center [88, 227] width 153 height 31
click at [12, 212] on select "Round Square Pill" at bounding box center [88, 227] width 153 height 31
click at [65, 329] on div "Button colour" at bounding box center [89, 336] width 154 height 17
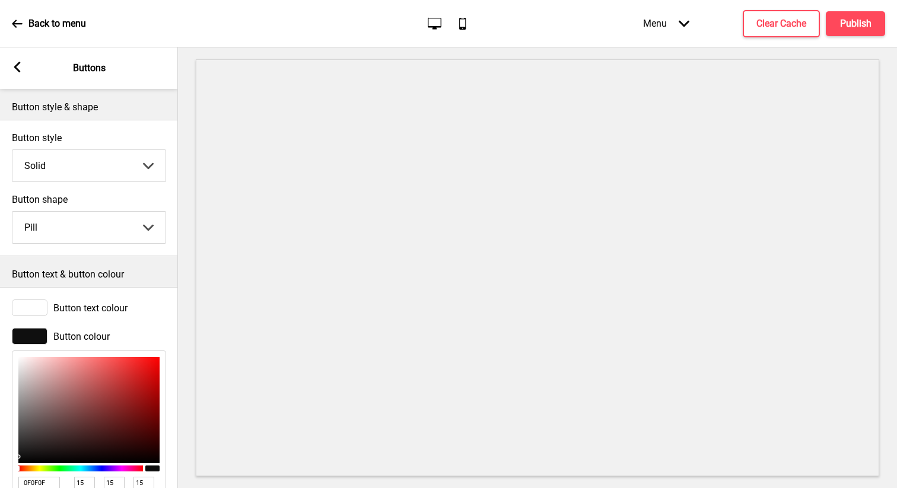
scroll to position [74, 0]
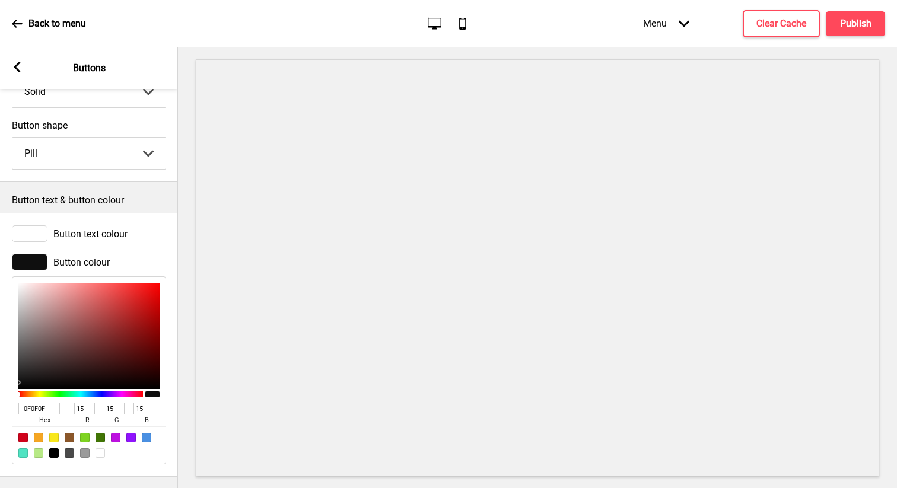
drag, startPoint x: 52, startPoint y: 406, endPoint x: 0, endPoint y: 406, distance: 51.6
click at [0, 406] on div "Button colour 0F0F0F hex 15 r 15 g 15 b 100 a" at bounding box center [89, 359] width 178 height 222
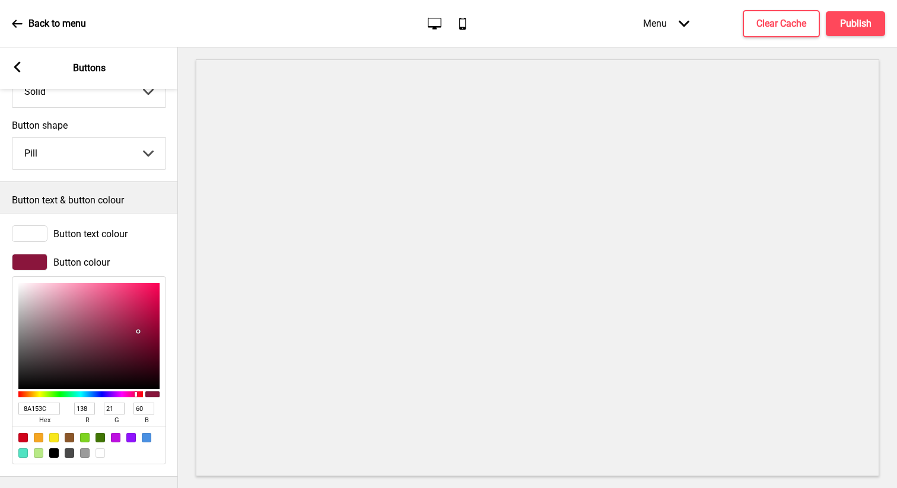
click at [15, 65] on g at bounding box center [17, 67] width 11 height 11
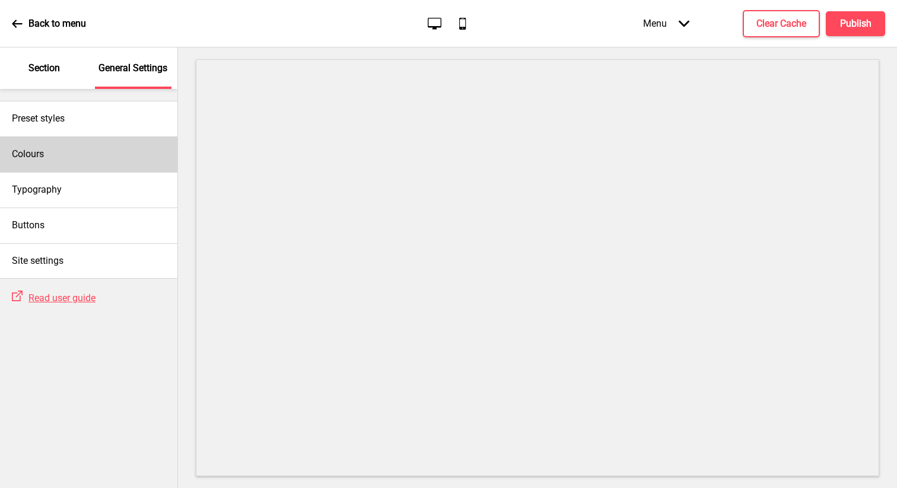
click at [39, 150] on h4 "Colours" at bounding box center [28, 154] width 32 height 13
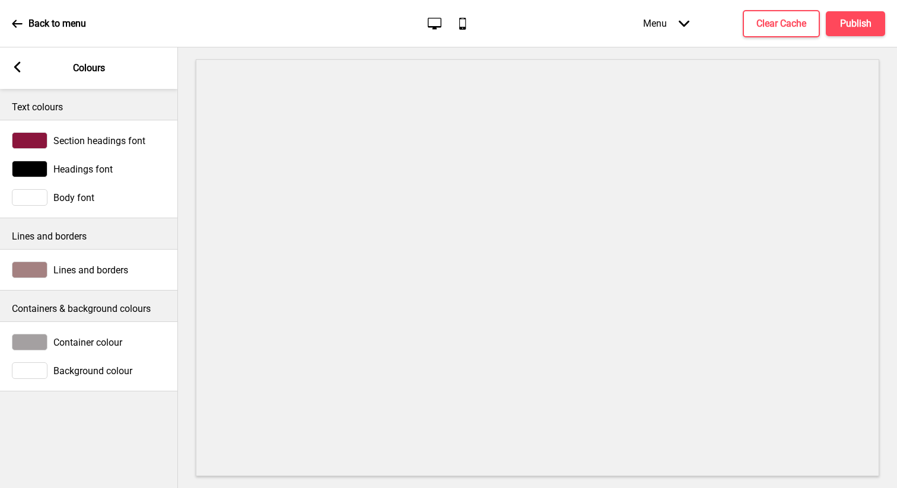
click at [27, 341] on div at bounding box center [30, 342] width 36 height 17
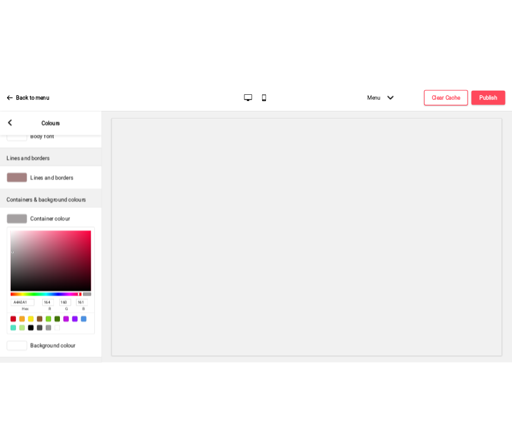
scroll to position [109, 0]
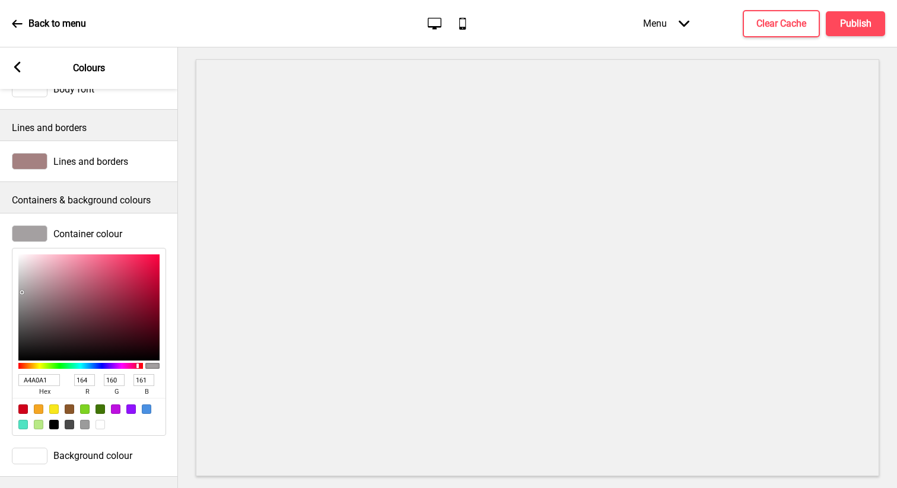
click at [54, 421] on div at bounding box center [53, 424] width 9 height 9
click at [37, 409] on div at bounding box center [38, 409] width 9 height 9
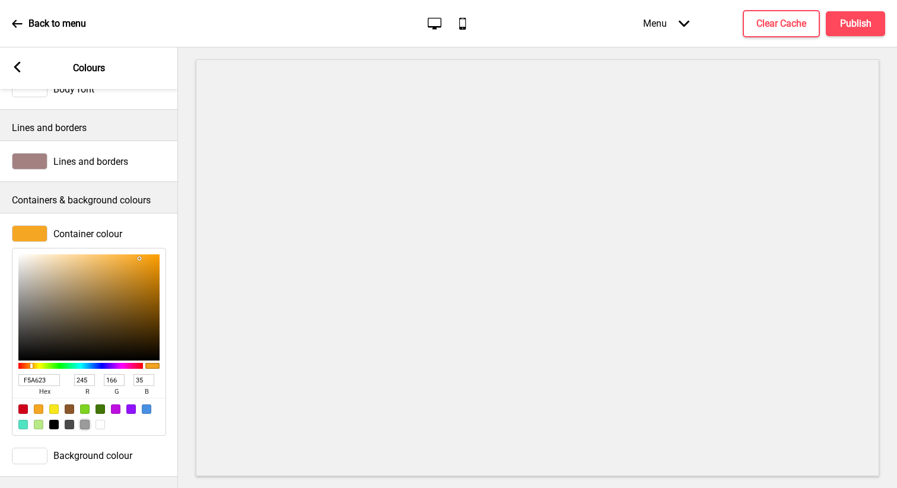
click at [82, 425] on div at bounding box center [84, 424] width 9 height 9
